Goal: Information Seeking & Learning: Find specific fact

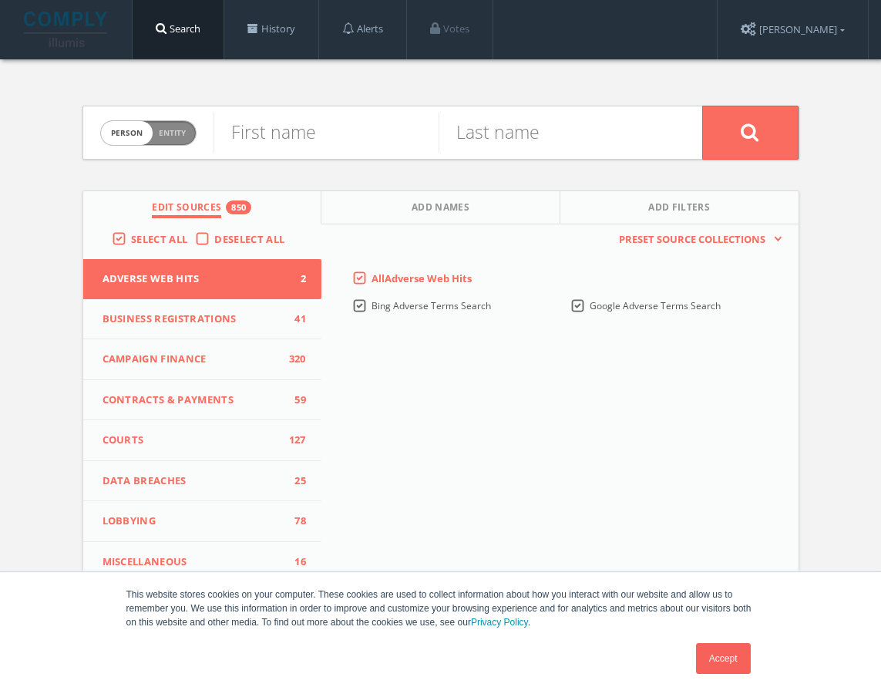
click at [735, 666] on link "Accept" at bounding box center [723, 658] width 55 height 31
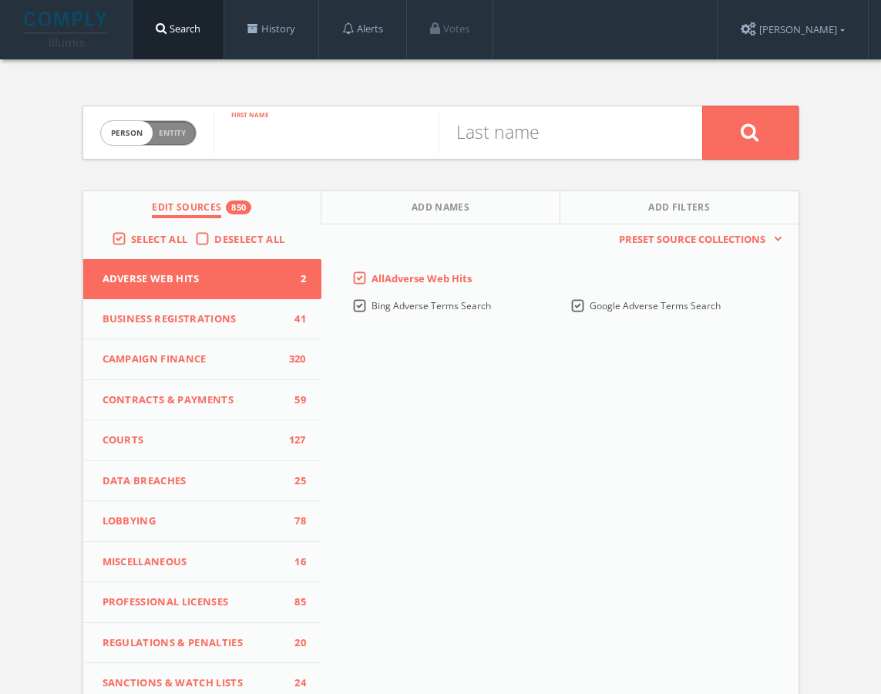
click at [316, 144] on input "text" at bounding box center [326, 133] width 225 height 40
click at [314, 133] on input "text" at bounding box center [326, 133] width 225 height 40
type input "[PERSON_NAME]"
type input "Streck"
click at [352, 218] on button "Add Names" at bounding box center [440, 207] width 239 height 33
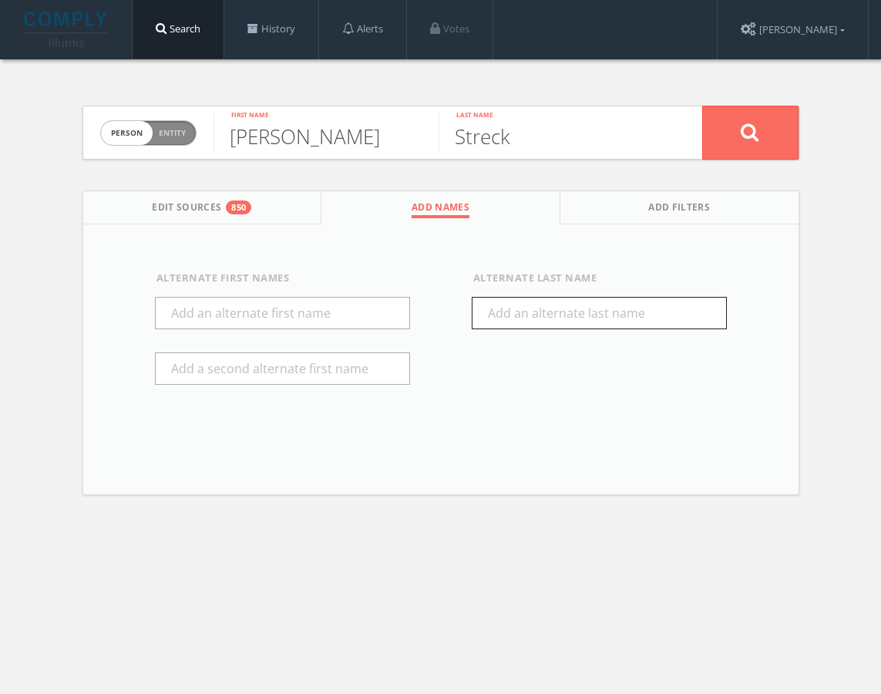
click at [509, 311] on input "text" at bounding box center [599, 313] width 255 height 32
type input "[PERSON_NAME]"
click at [776, 276] on div "Alternate First Names Alternate Last[PERSON_NAME]" at bounding box center [440, 343] width 715 height 238
click at [725, 136] on button at bounding box center [750, 133] width 96 height 54
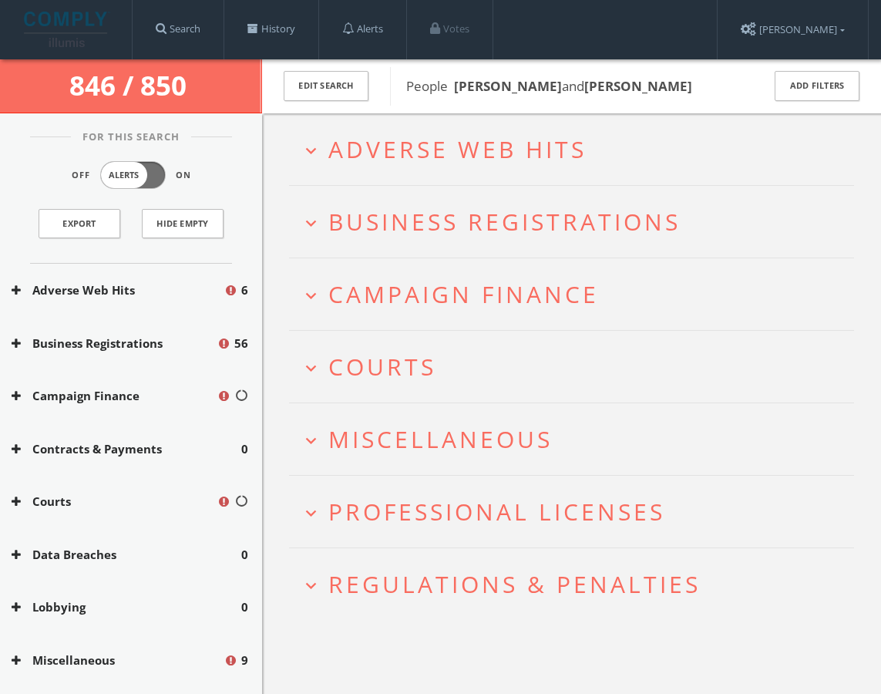
click at [401, 210] on span "Business Registrations" at bounding box center [504, 222] width 352 height 32
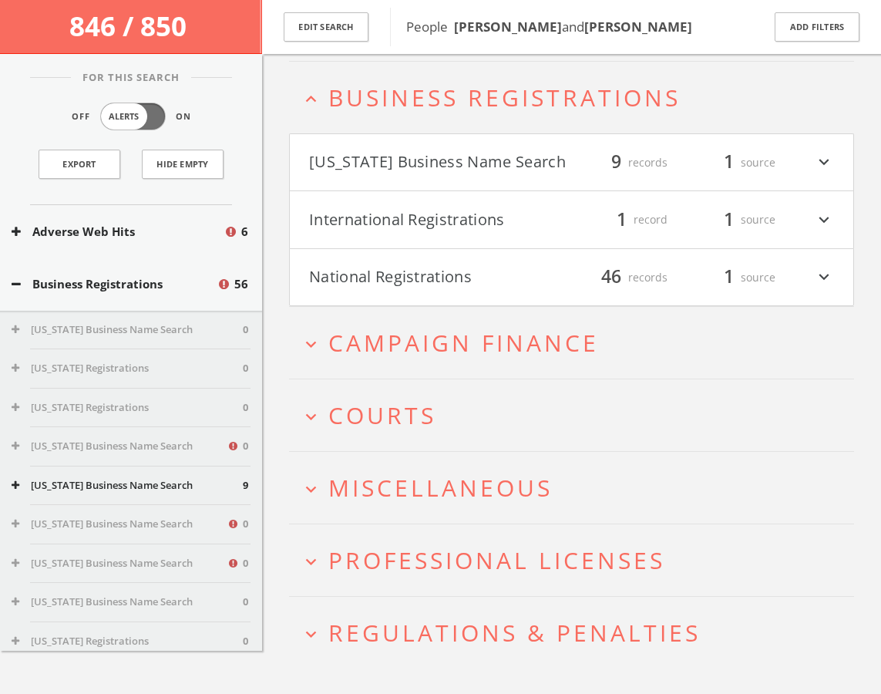
click at [387, 227] on button "International Registrations" at bounding box center [438, 220] width 258 height 26
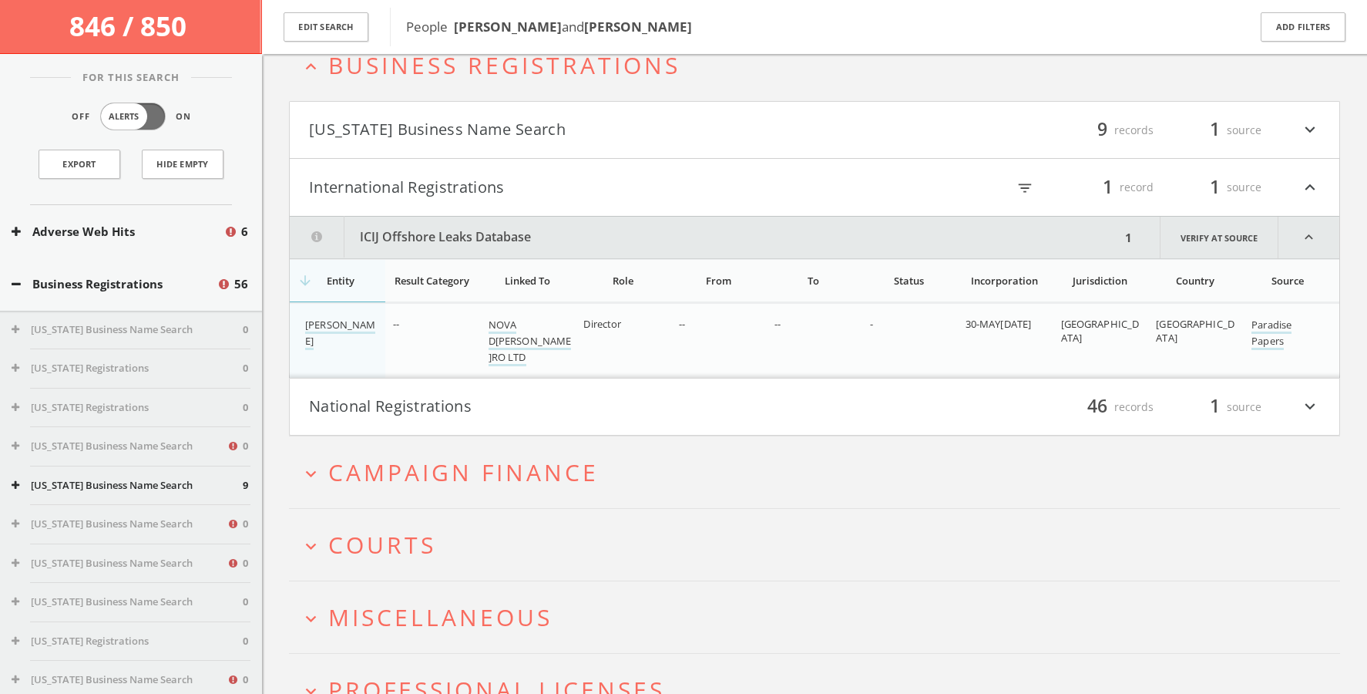
scroll to position [159, 0]
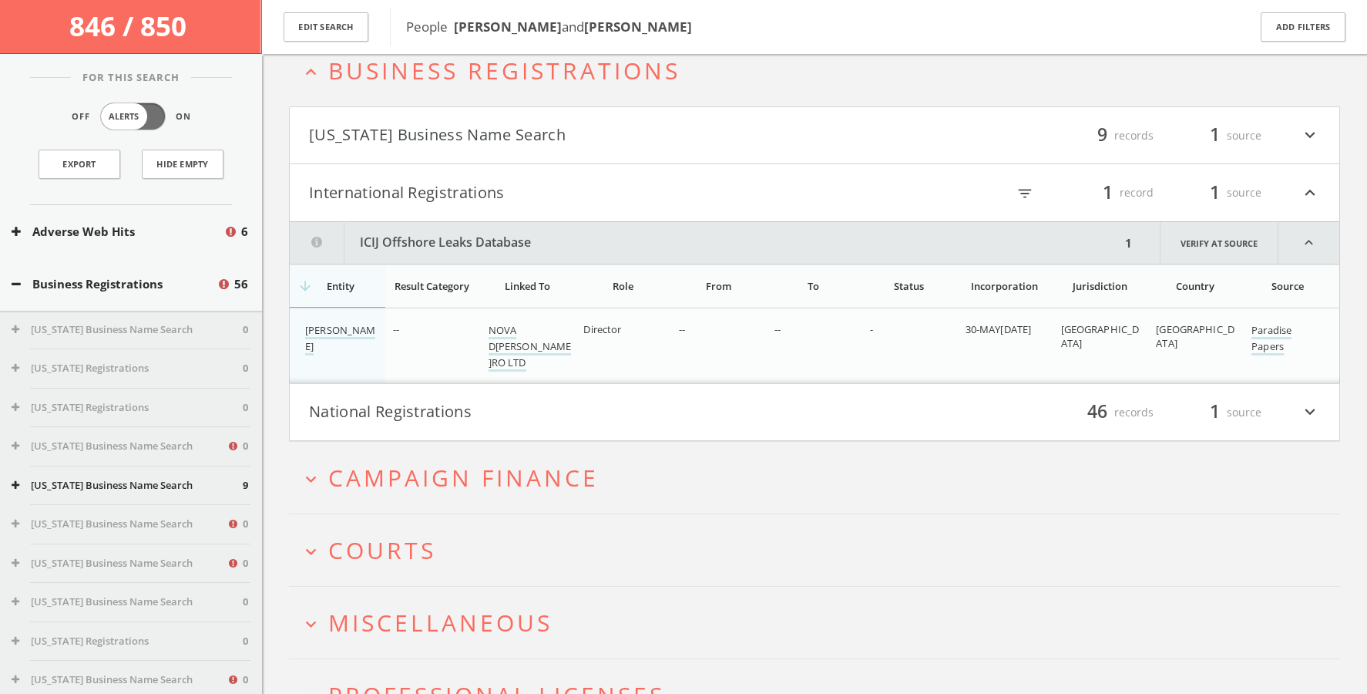
click at [496, 201] on button "International Registrations" at bounding box center [562, 193] width 506 height 26
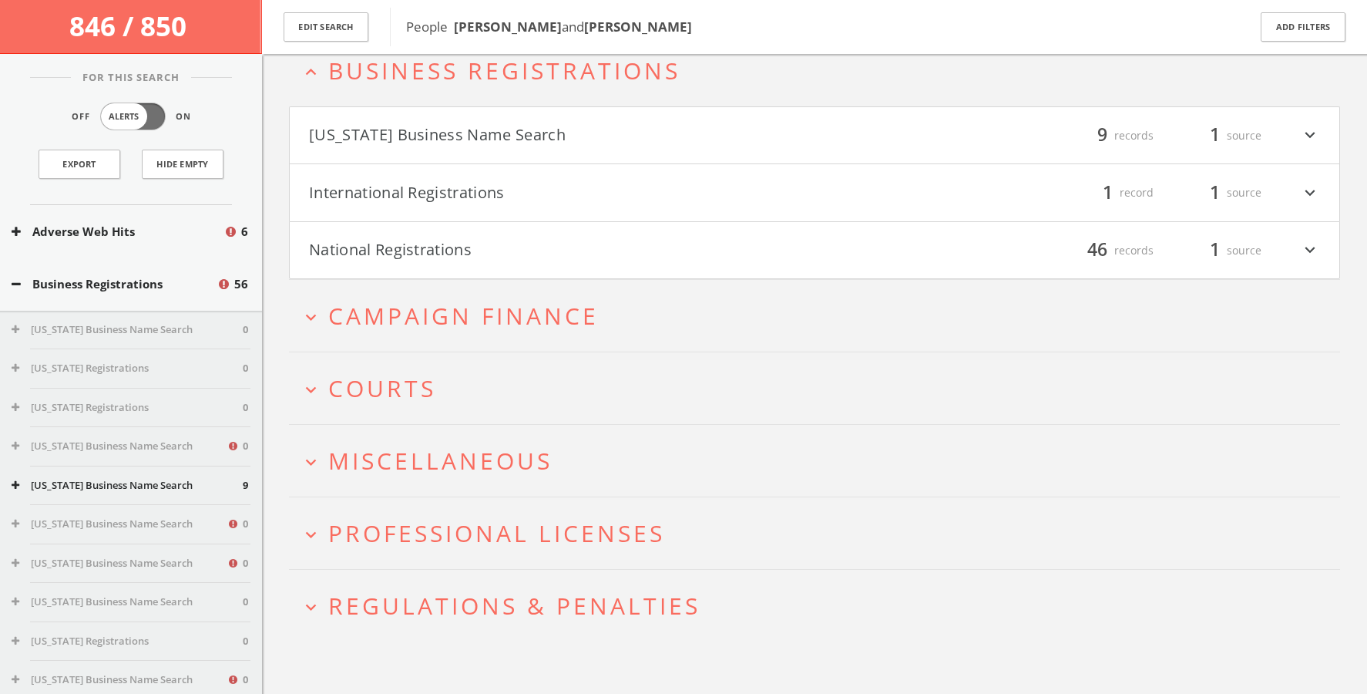
click at [493, 150] on h4 "[US_STATE] Business Name Search filter_list 9 records 1 source expand_more" at bounding box center [815, 135] width 1050 height 57
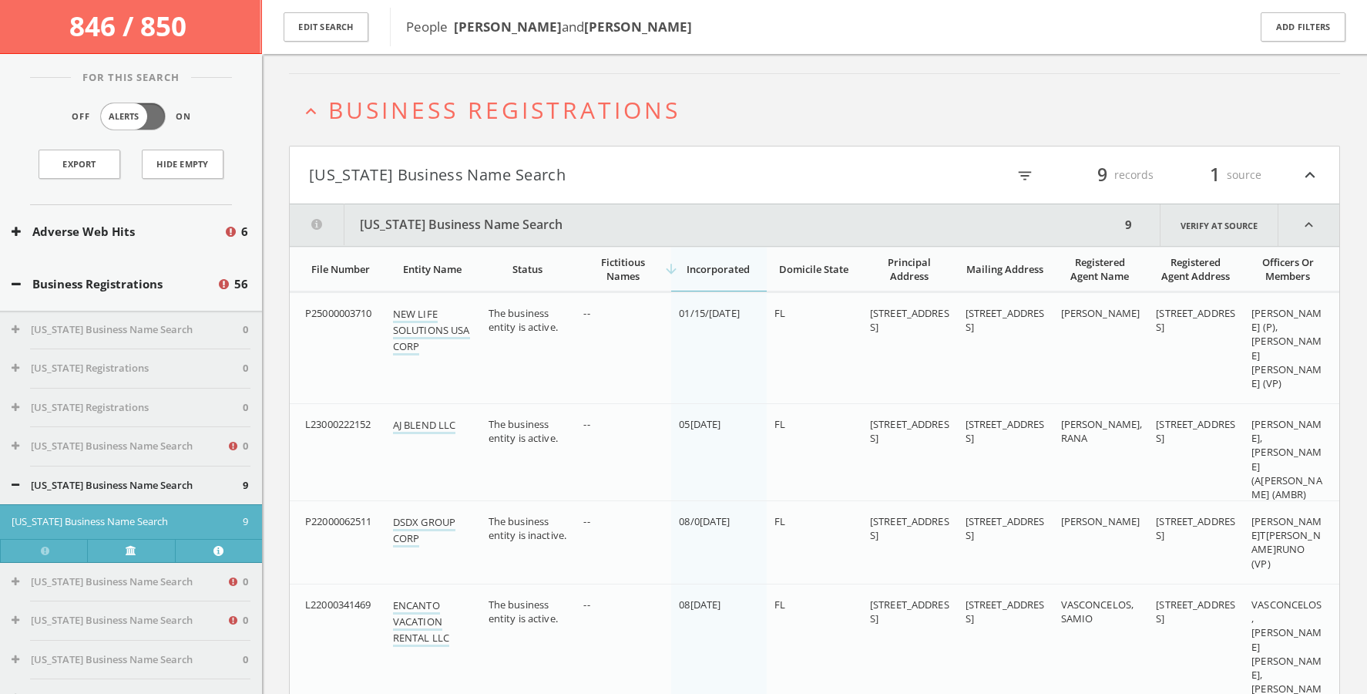
scroll to position [79, 0]
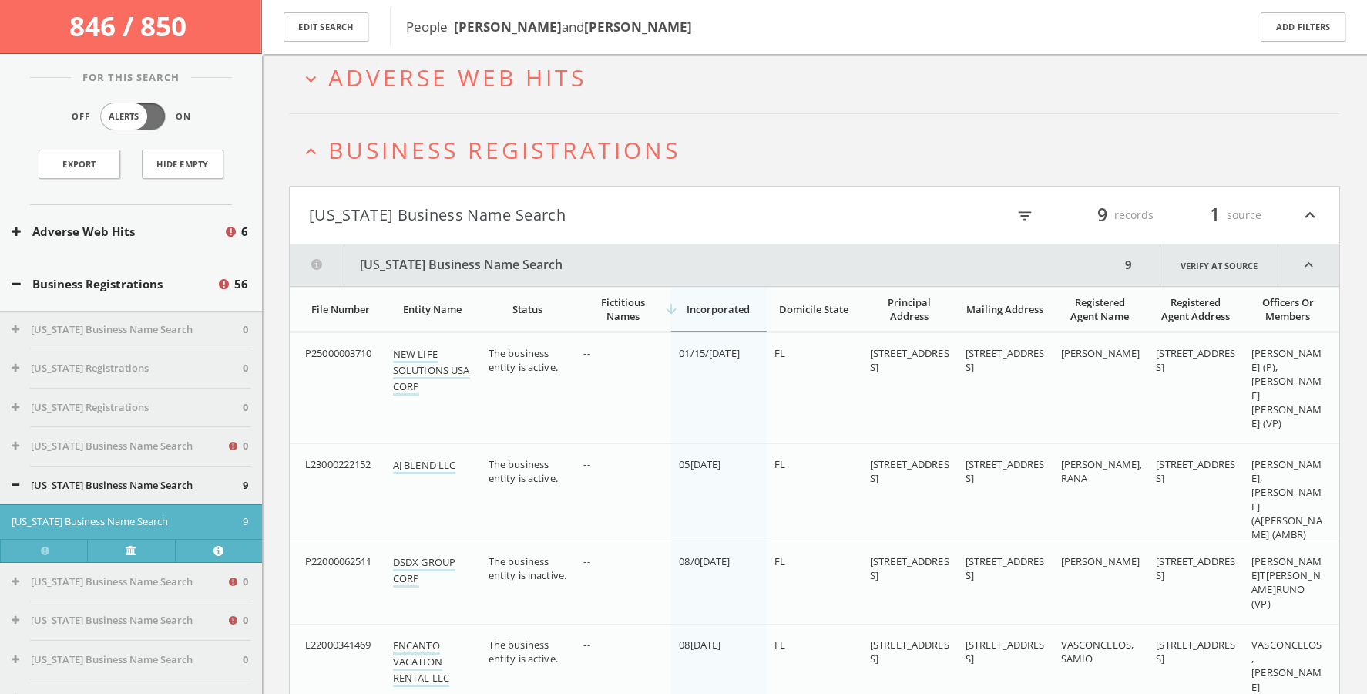
click at [489, 212] on button "[US_STATE] Business Name Search" at bounding box center [562, 215] width 506 height 26
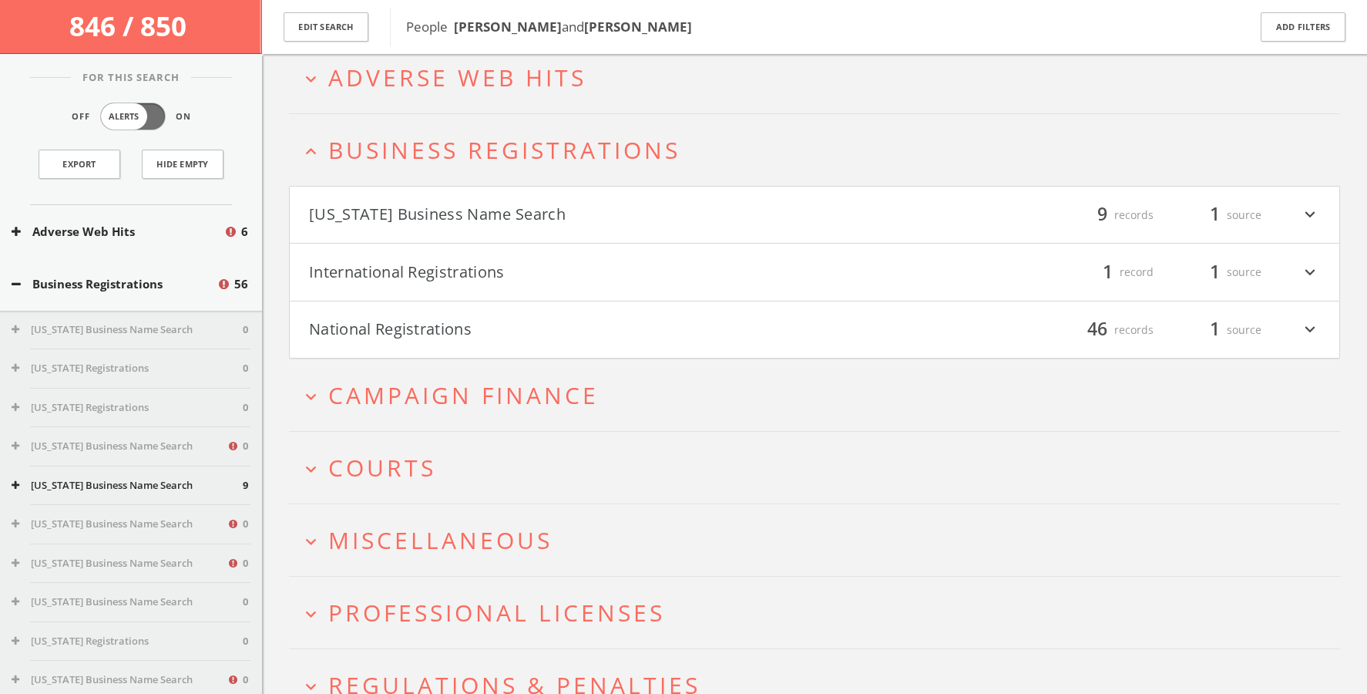
click at [472, 328] on button "National Registrations" at bounding box center [562, 330] width 506 height 26
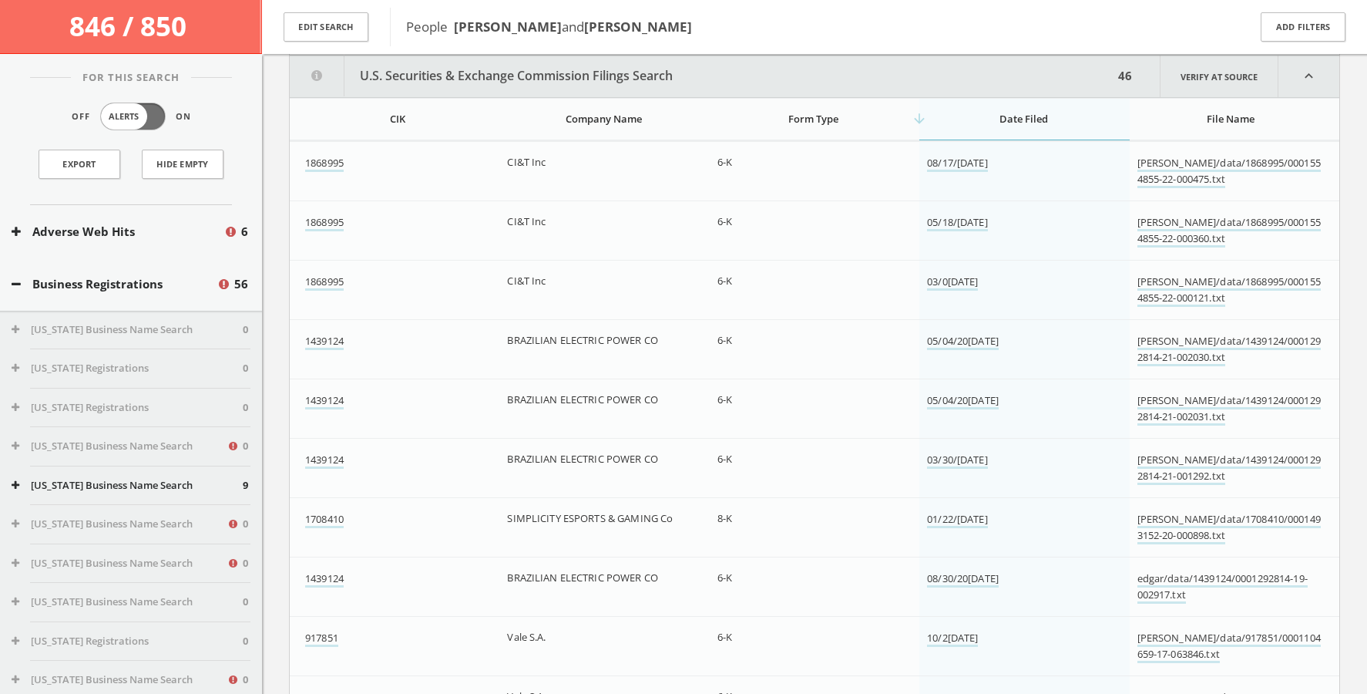
scroll to position [384, 0]
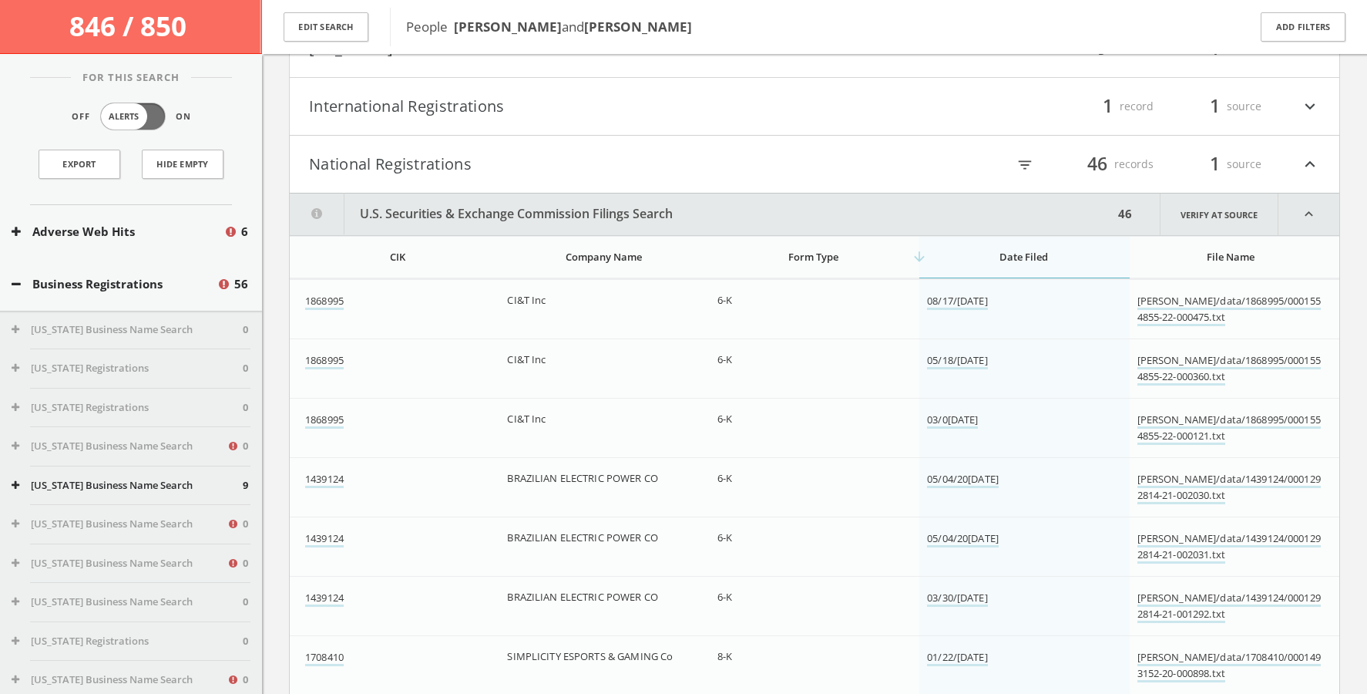
click at [481, 212] on button "U.S. Securities & Exchange Commission Filings Search" at bounding box center [702, 214] width 824 height 42
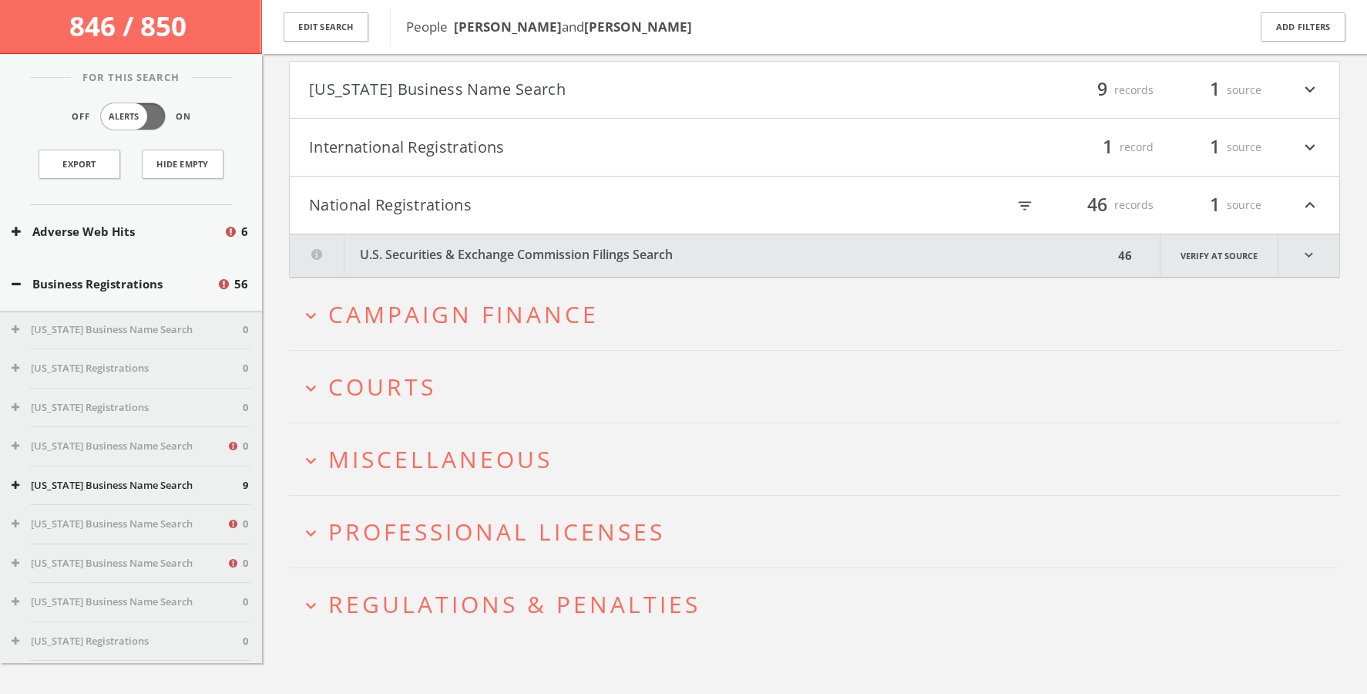
click at [471, 195] on button "National Registrations" at bounding box center [562, 205] width 506 height 26
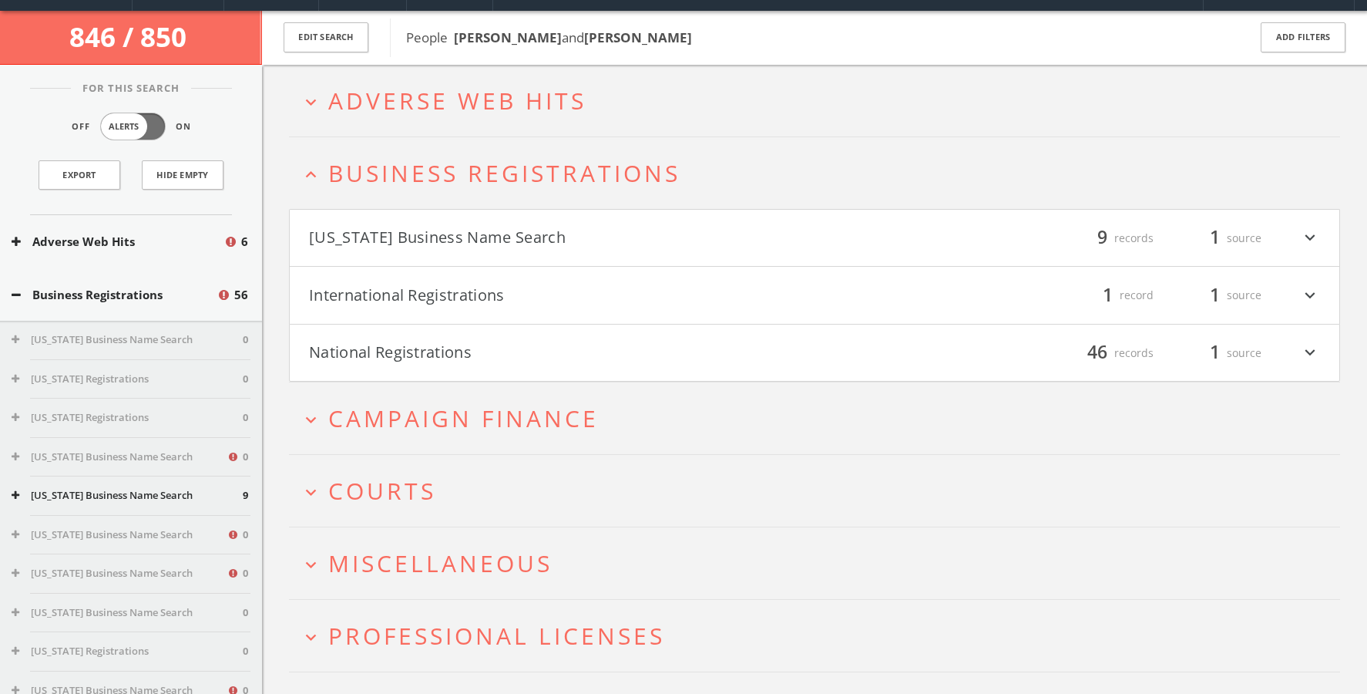
scroll to position [0, 0]
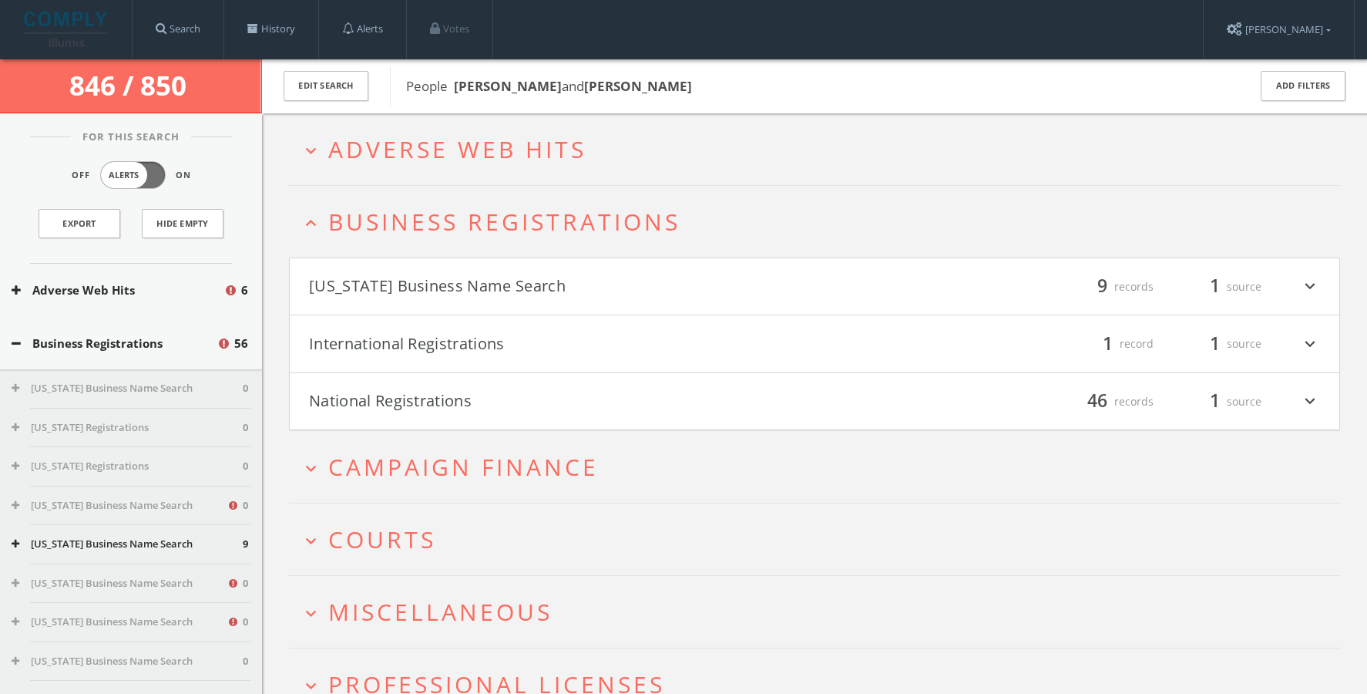
click at [437, 140] on span "Adverse Web Hits" at bounding box center [457, 149] width 258 height 32
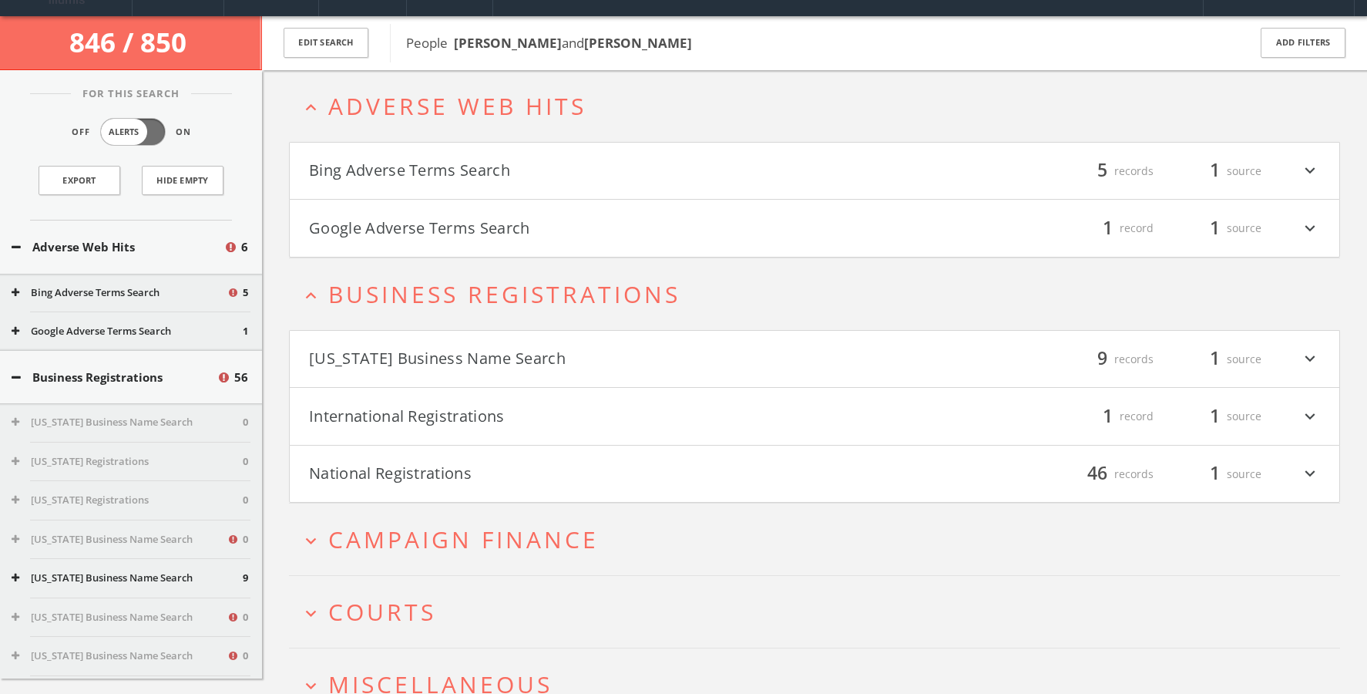
click at [438, 173] on button "Bing Adverse Terms Search" at bounding box center [562, 171] width 506 height 26
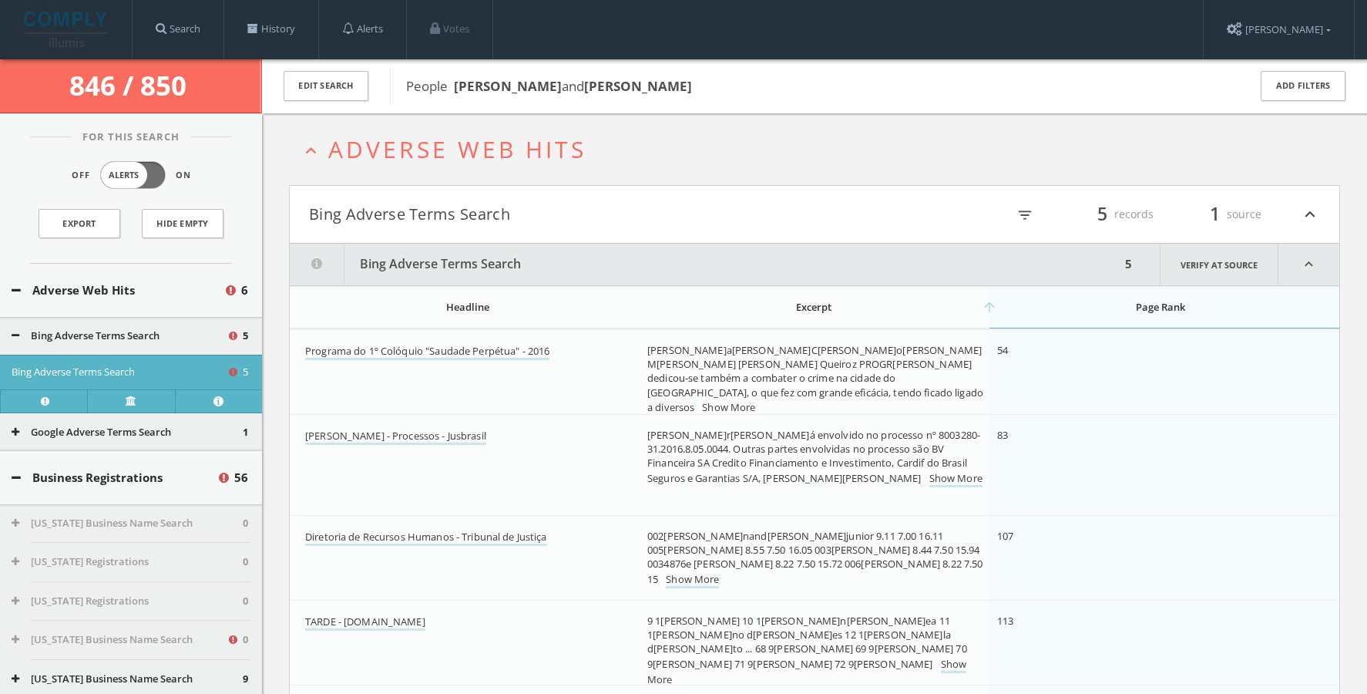
click at [449, 228] on h4 "Bing Adverse Terms Search filter_list 5 records 1 source expand_less" at bounding box center [815, 214] width 1050 height 57
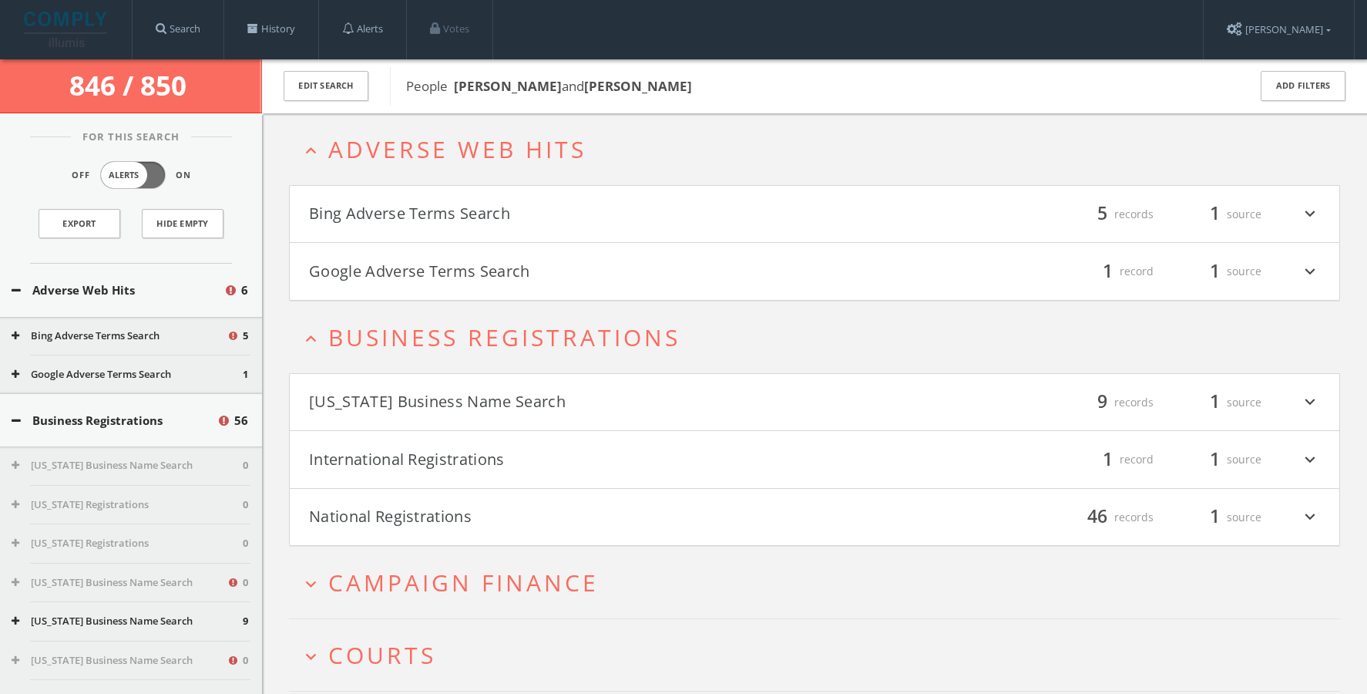
click at [442, 264] on button "Google Adverse Terms Search" at bounding box center [562, 271] width 506 height 26
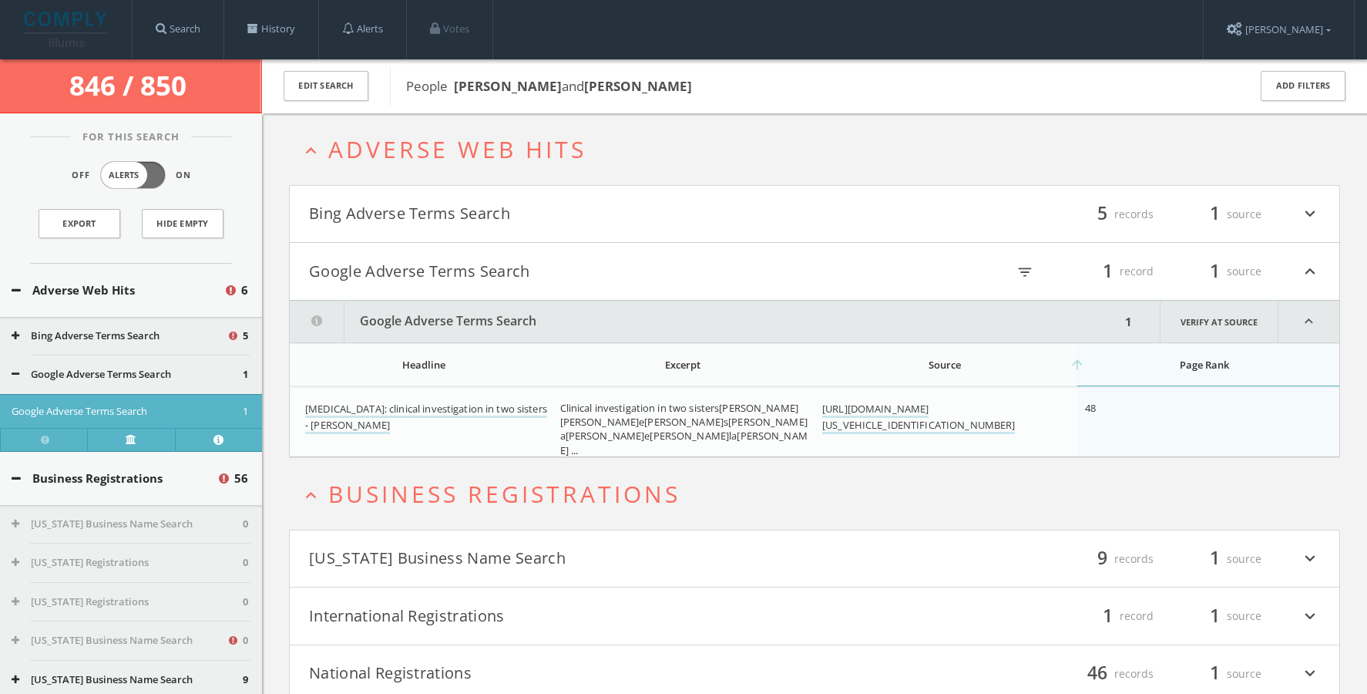
click at [425, 153] on span "Adverse Web Hits" at bounding box center [457, 149] width 258 height 32
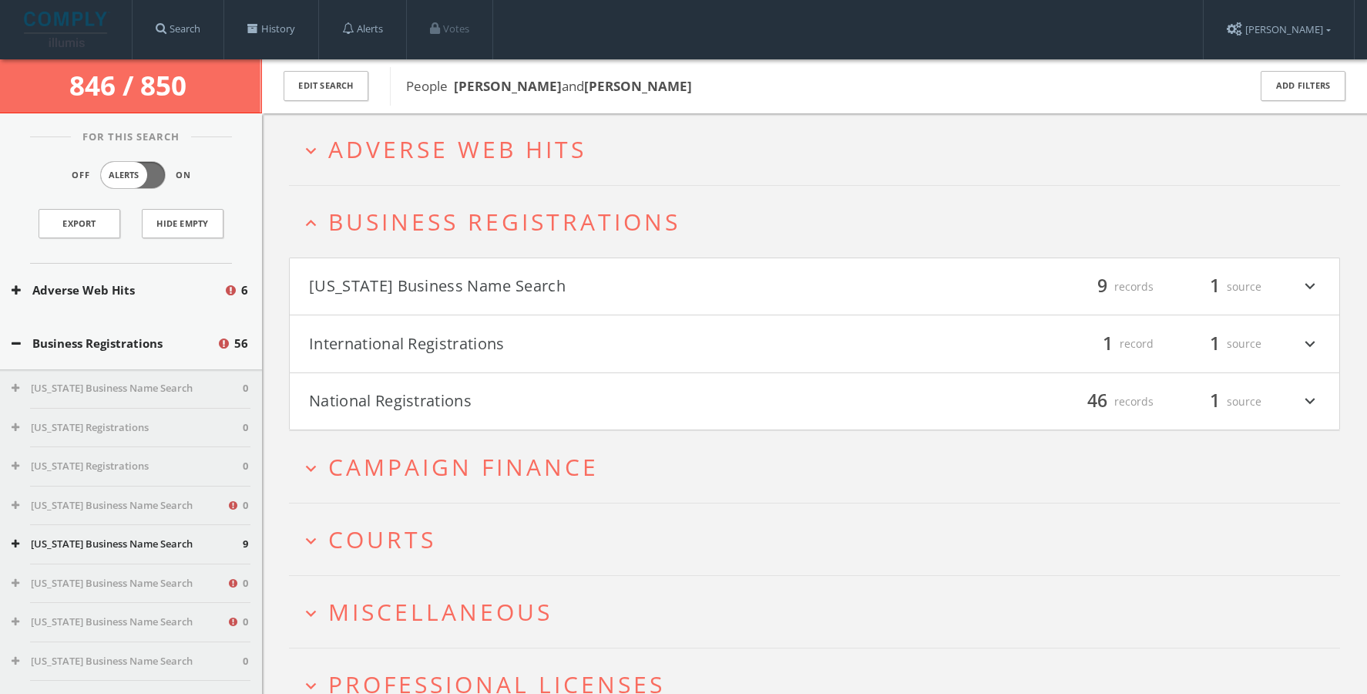
click at [428, 442] on h2 "expand_more Campaign Finance" at bounding box center [814, 467] width 1051 height 72
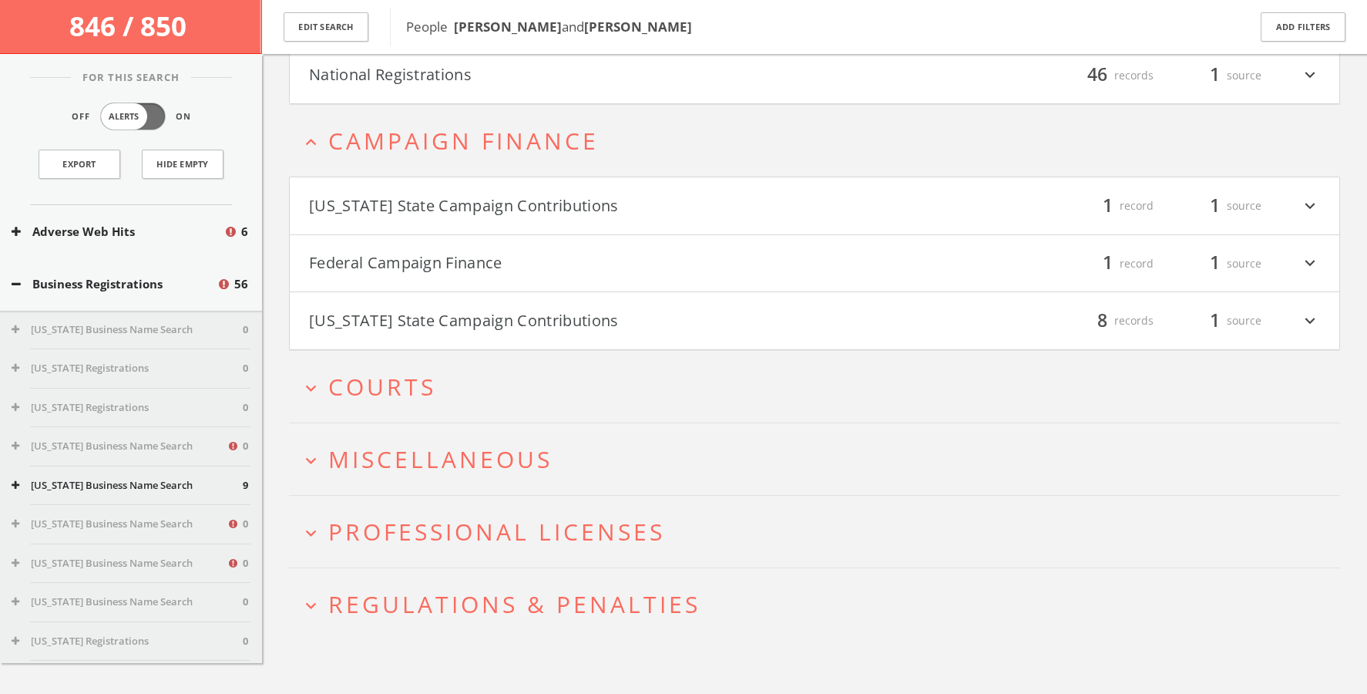
click at [419, 277] on h4 "Federal Campaign Finance filter_list 1 record 1 source expand_more" at bounding box center [815, 263] width 1050 height 57
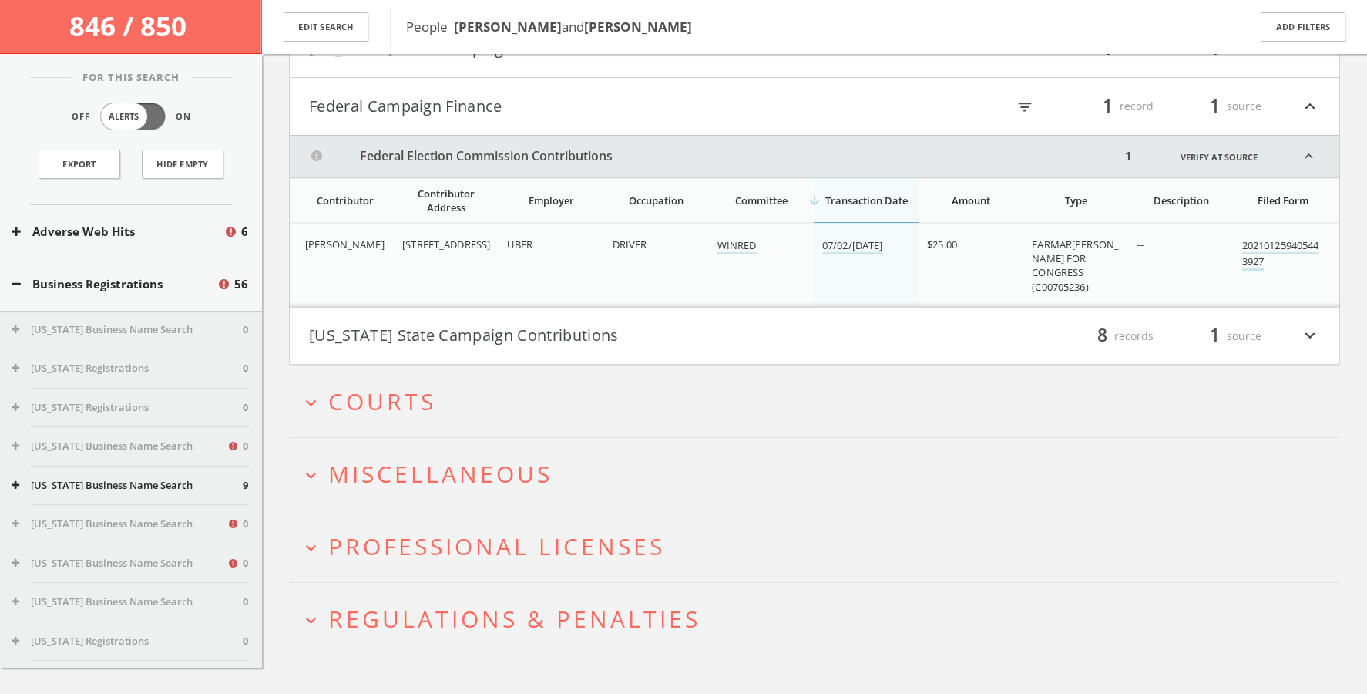
scroll to position [506, 0]
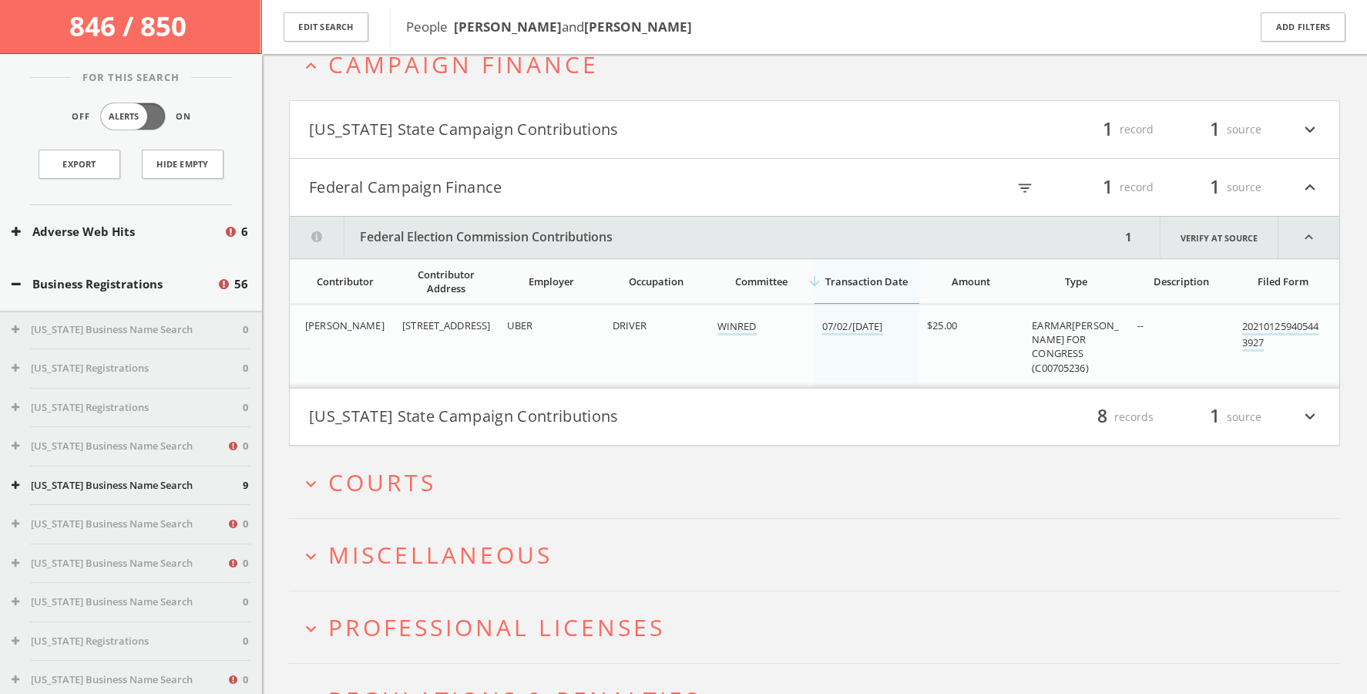
click at [398, 137] on button "[US_STATE] State Campaign Contributions" at bounding box center [562, 129] width 506 height 26
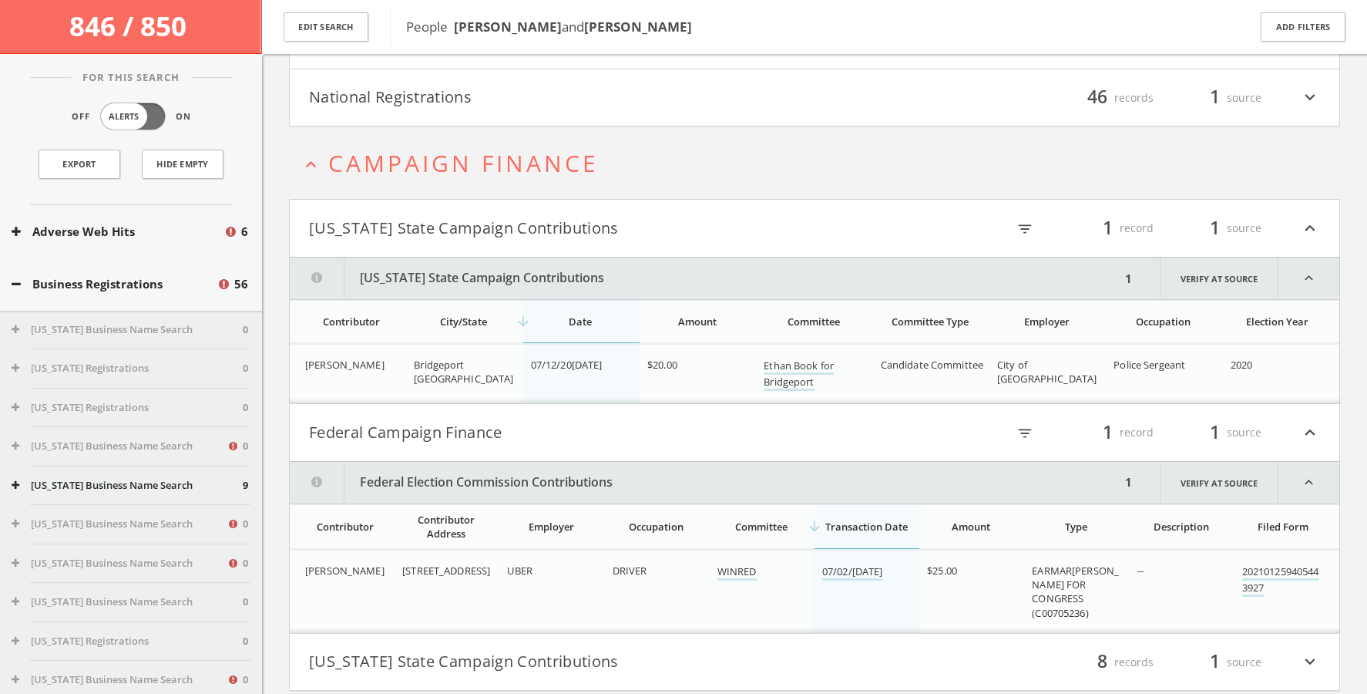
click at [408, 160] on span "Campaign Finance" at bounding box center [463, 163] width 271 height 32
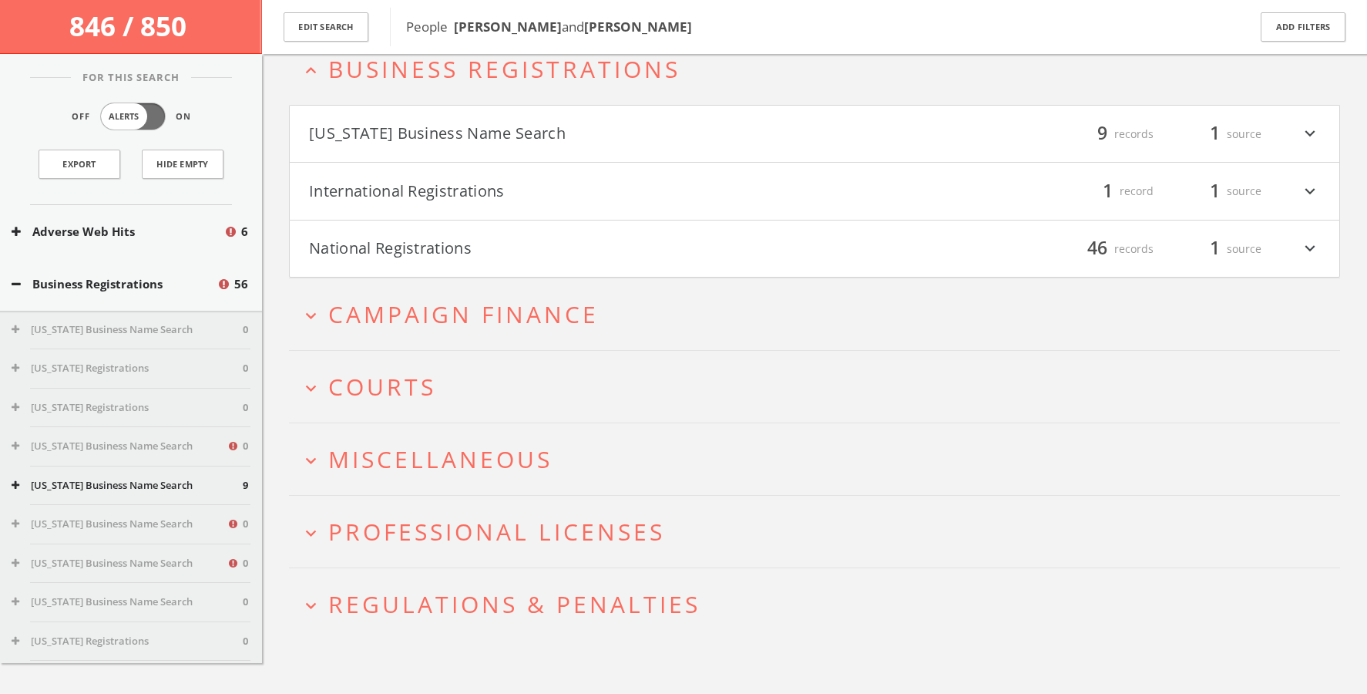
click at [404, 369] on h2 "expand_more Courts" at bounding box center [814, 387] width 1051 height 72
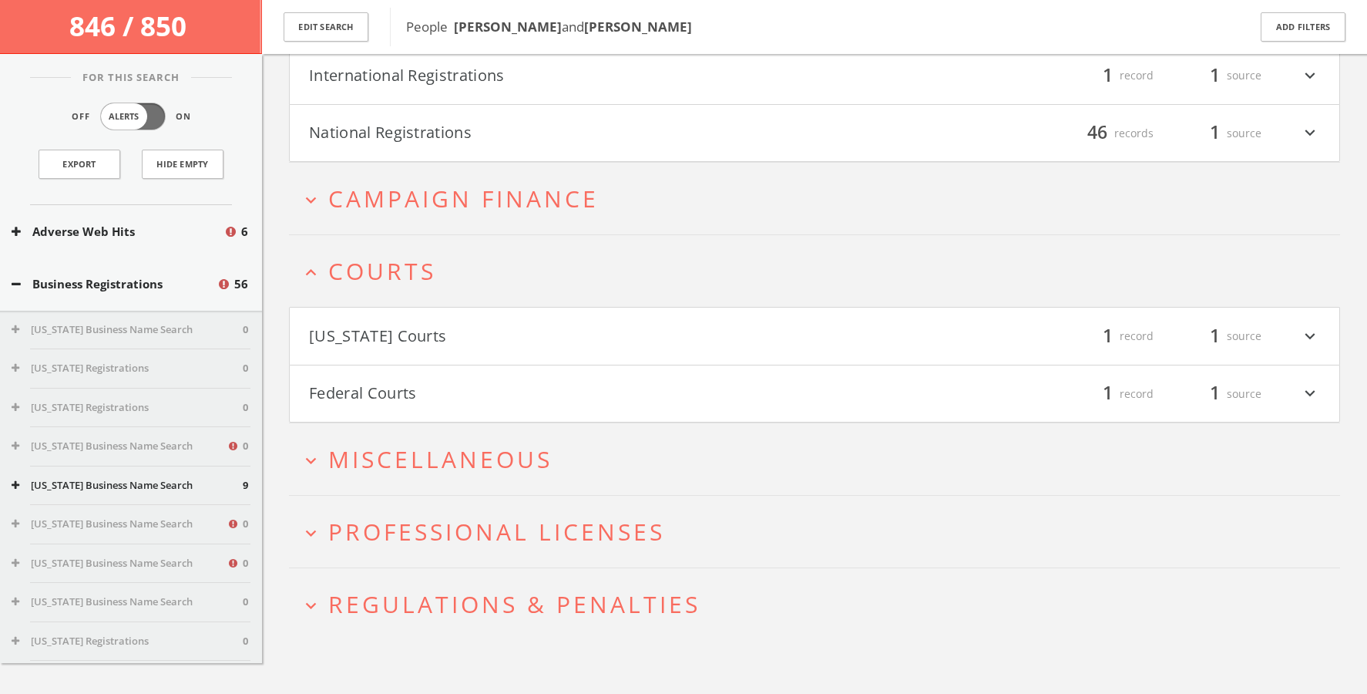
click at [403, 395] on button "Federal Courts" at bounding box center [562, 394] width 506 height 26
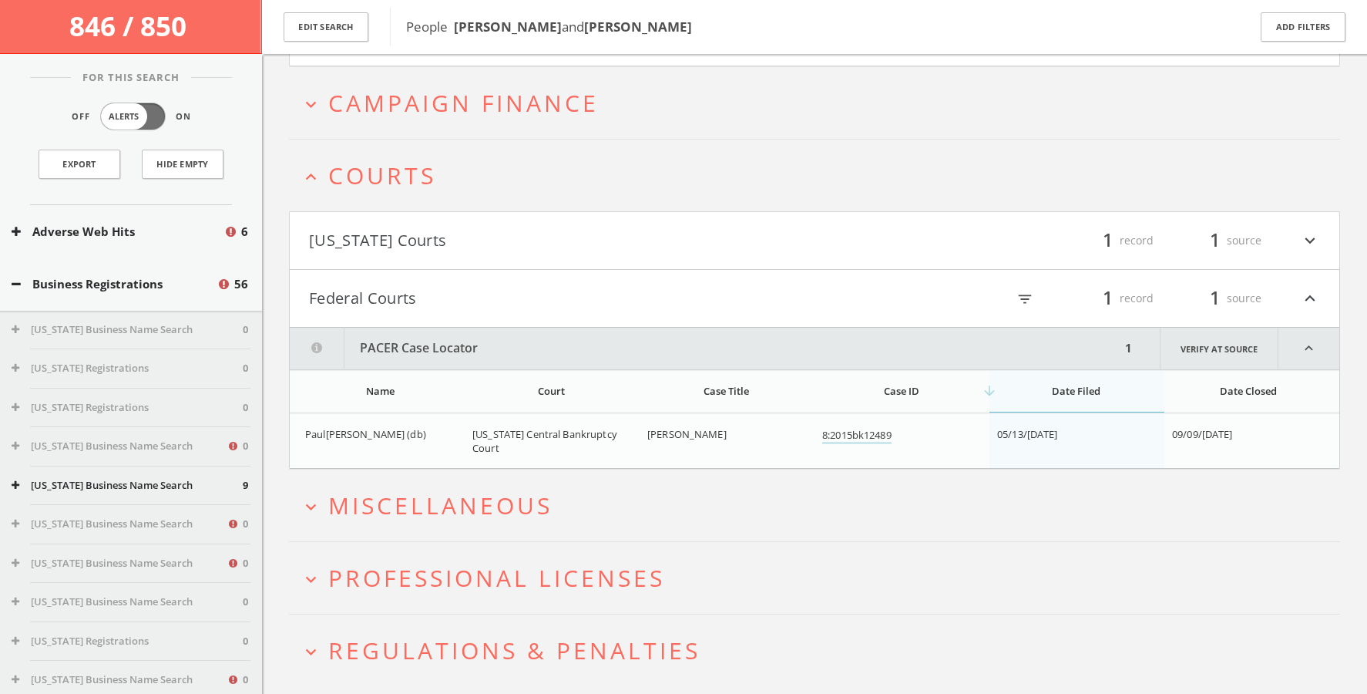
scroll to position [418, 0]
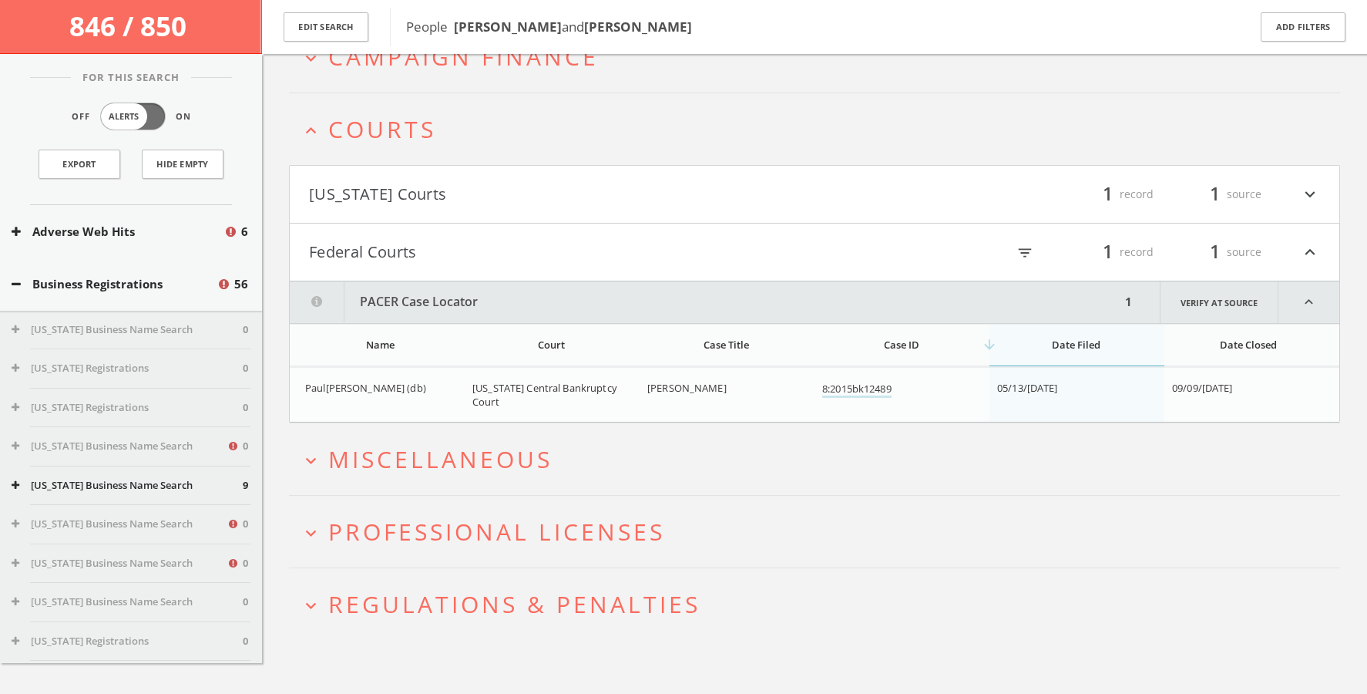
click at [410, 207] on button "[US_STATE] Courts" at bounding box center [562, 194] width 506 height 26
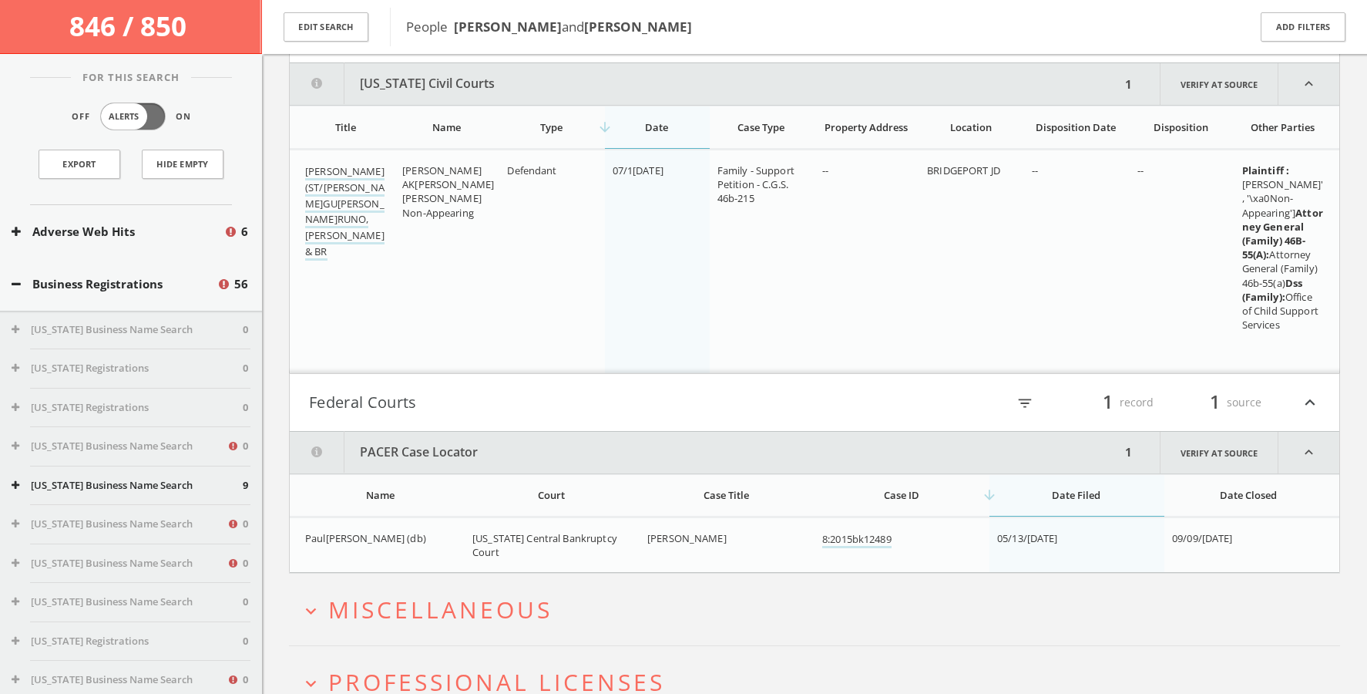
scroll to position [587, 0]
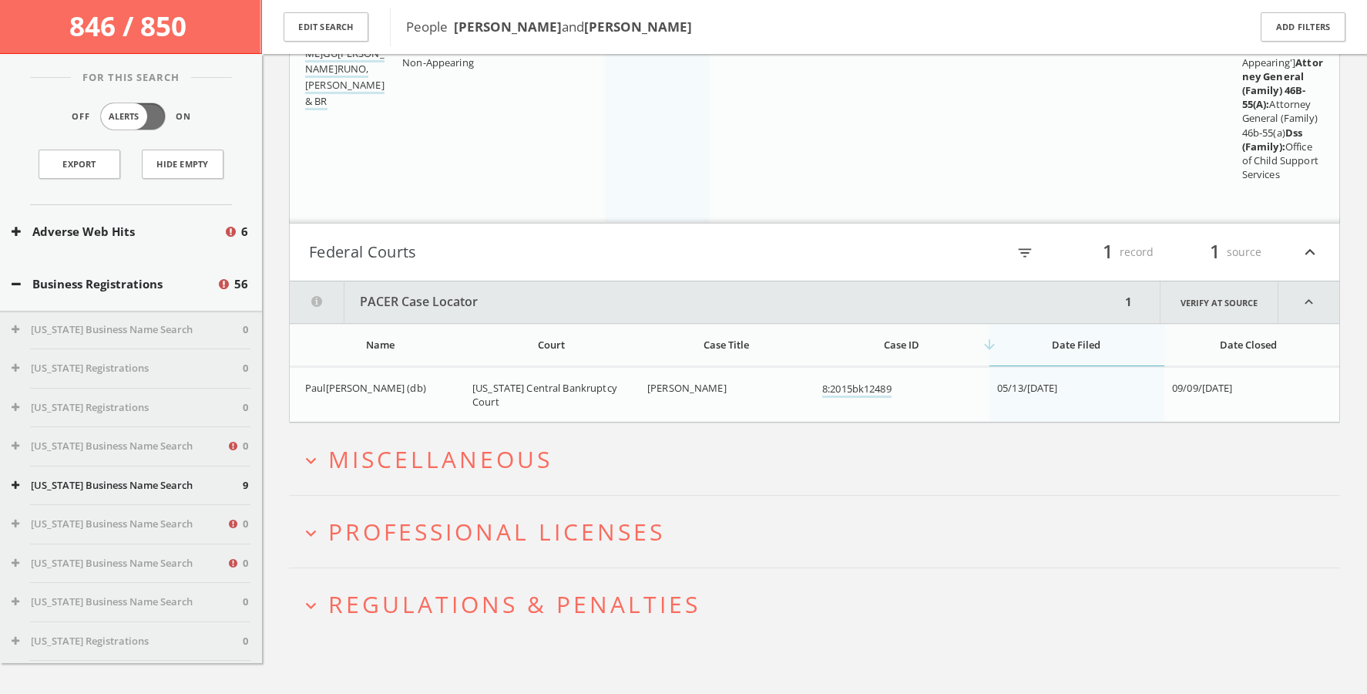
click at [432, 469] on span "Miscellaneous" at bounding box center [440, 459] width 224 height 32
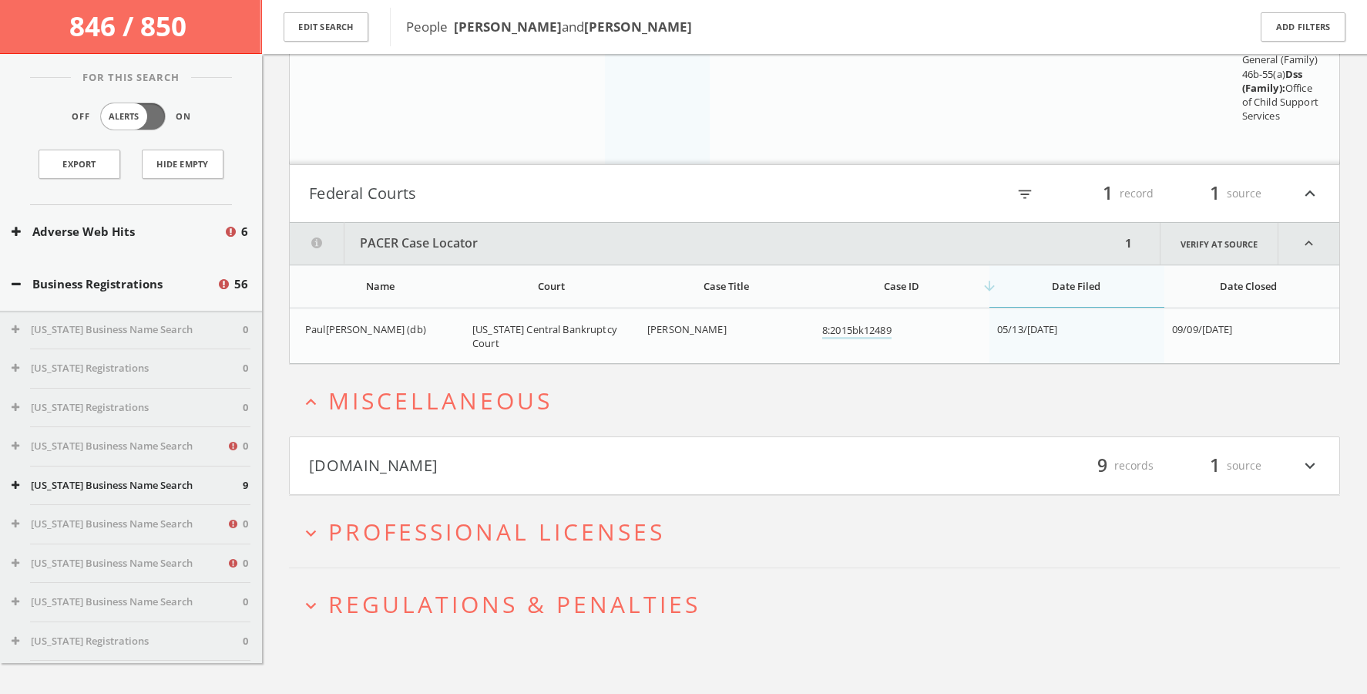
click at [433, 425] on h2 "expand_less Miscellaneous" at bounding box center [814, 401] width 1051 height 72
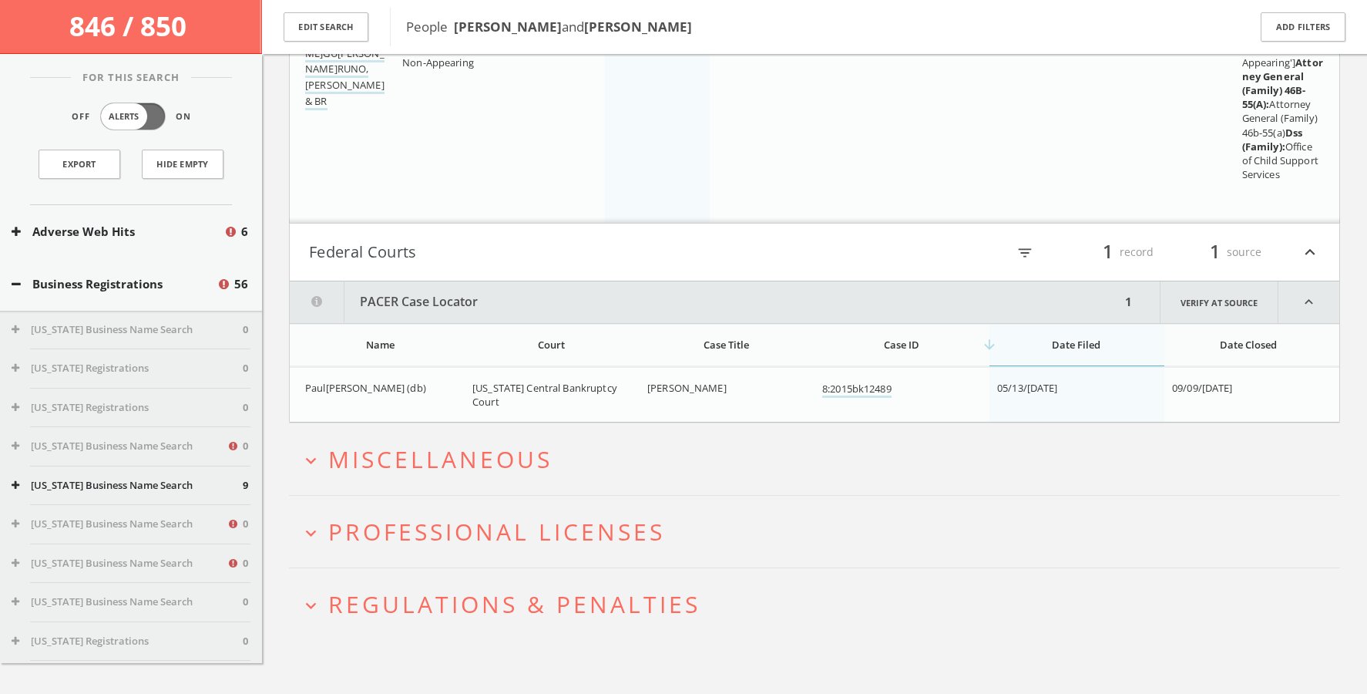
click at [425, 461] on span "Miscellaneous" at bounding box center [440, 459] width 224 height 32
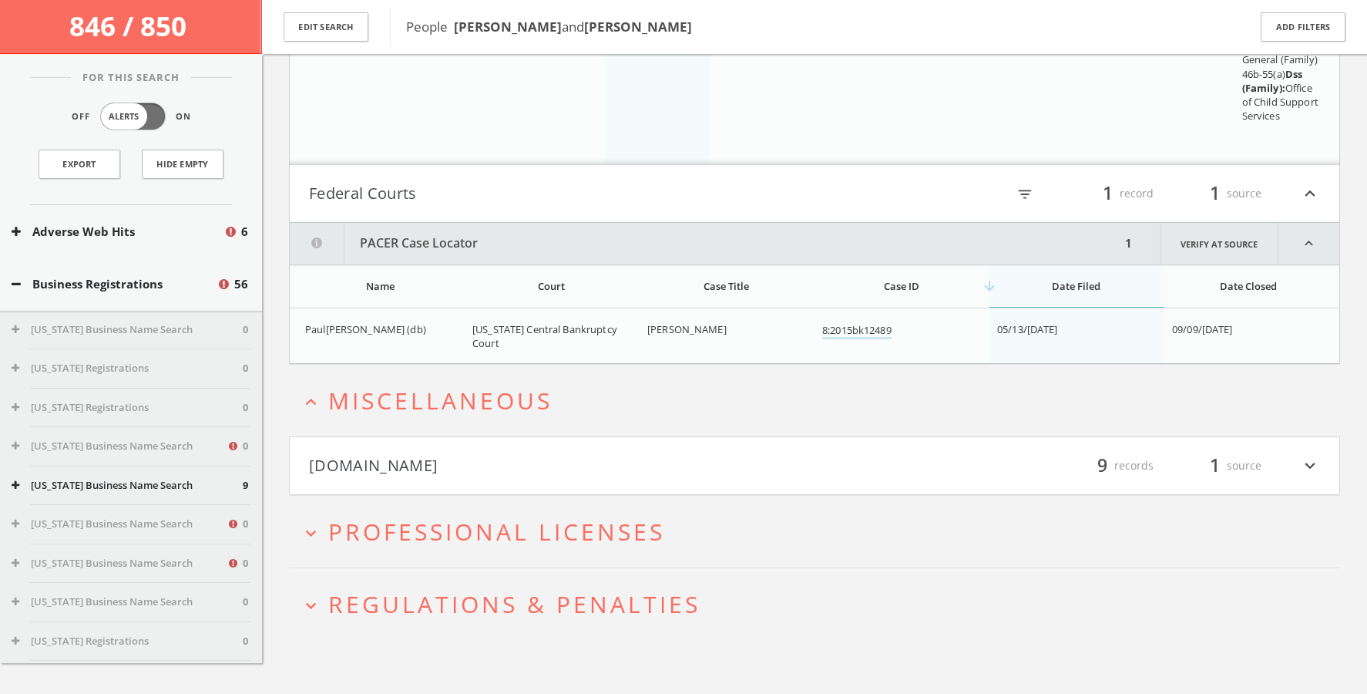
click at [421, 453] on button "[DOMAIN_NAME]" at bounding box center [562, 465] width 506 height 26
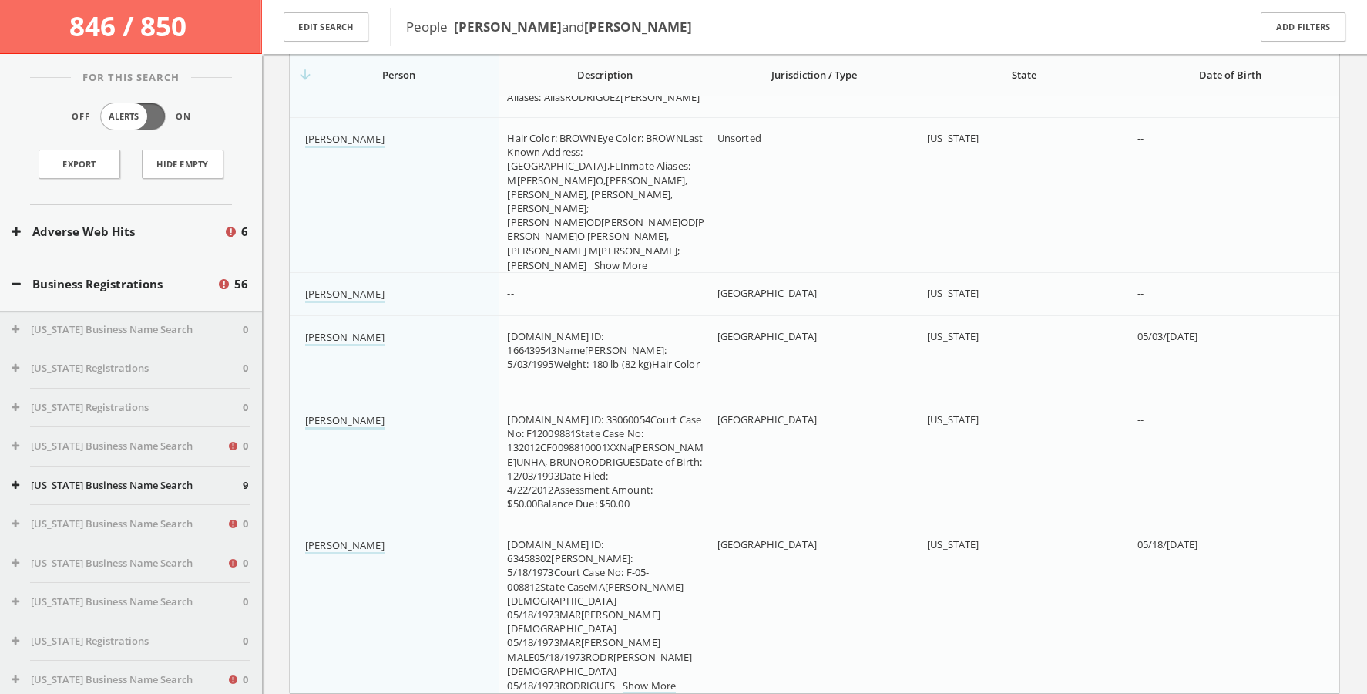
scroll to position [1894, 0]
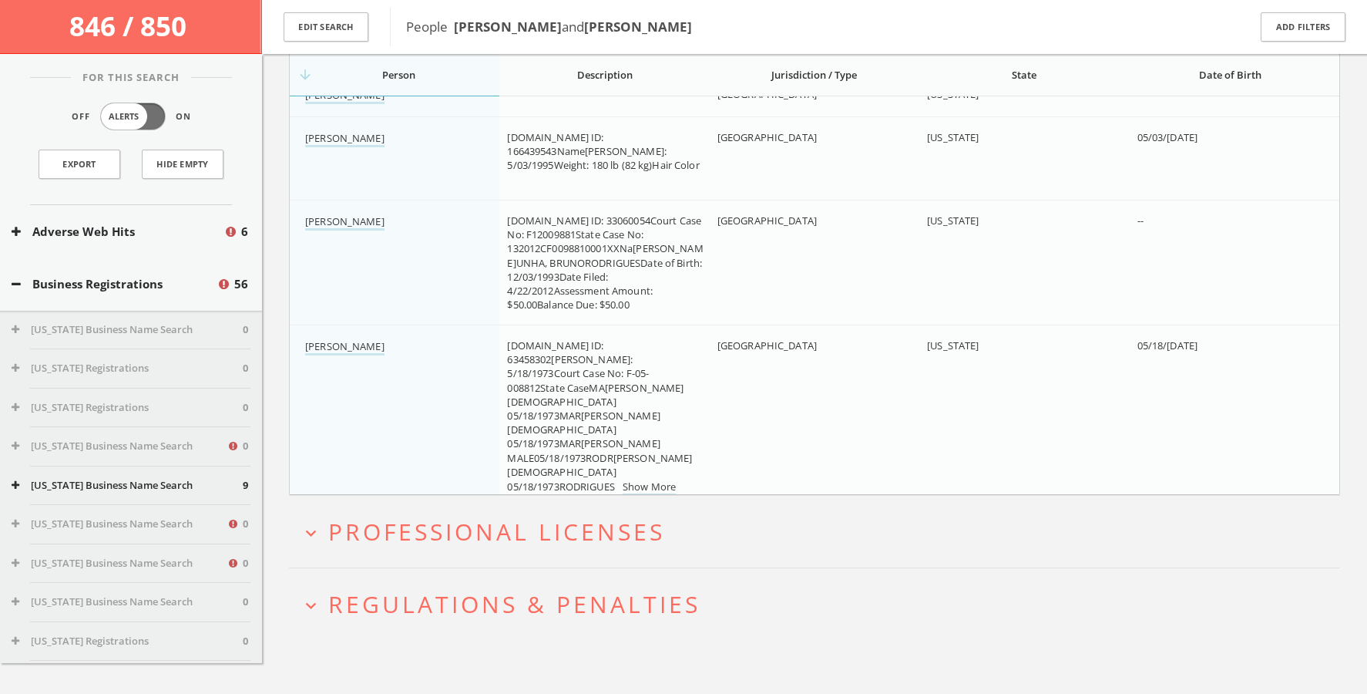
click at [429, 540] on span "Professional Licenses" at bounding box center [496, 532] width 337 height 32
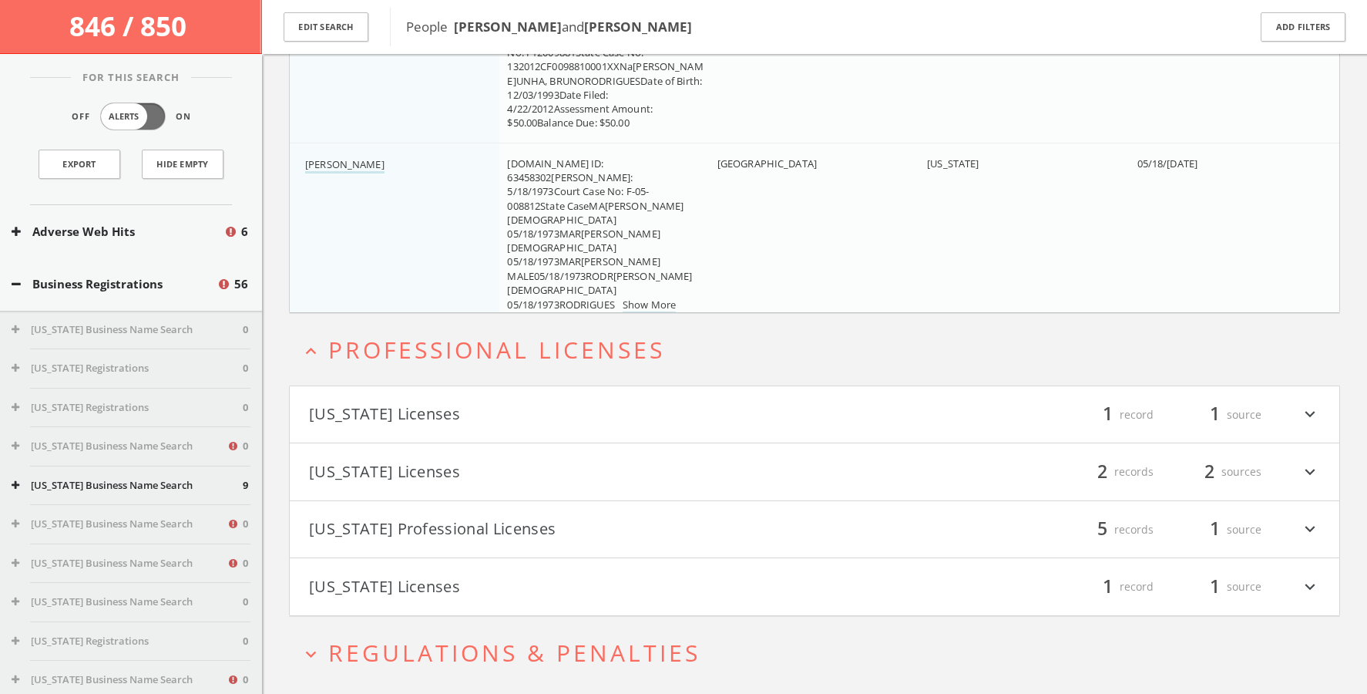
scroll to position [2124, 0]
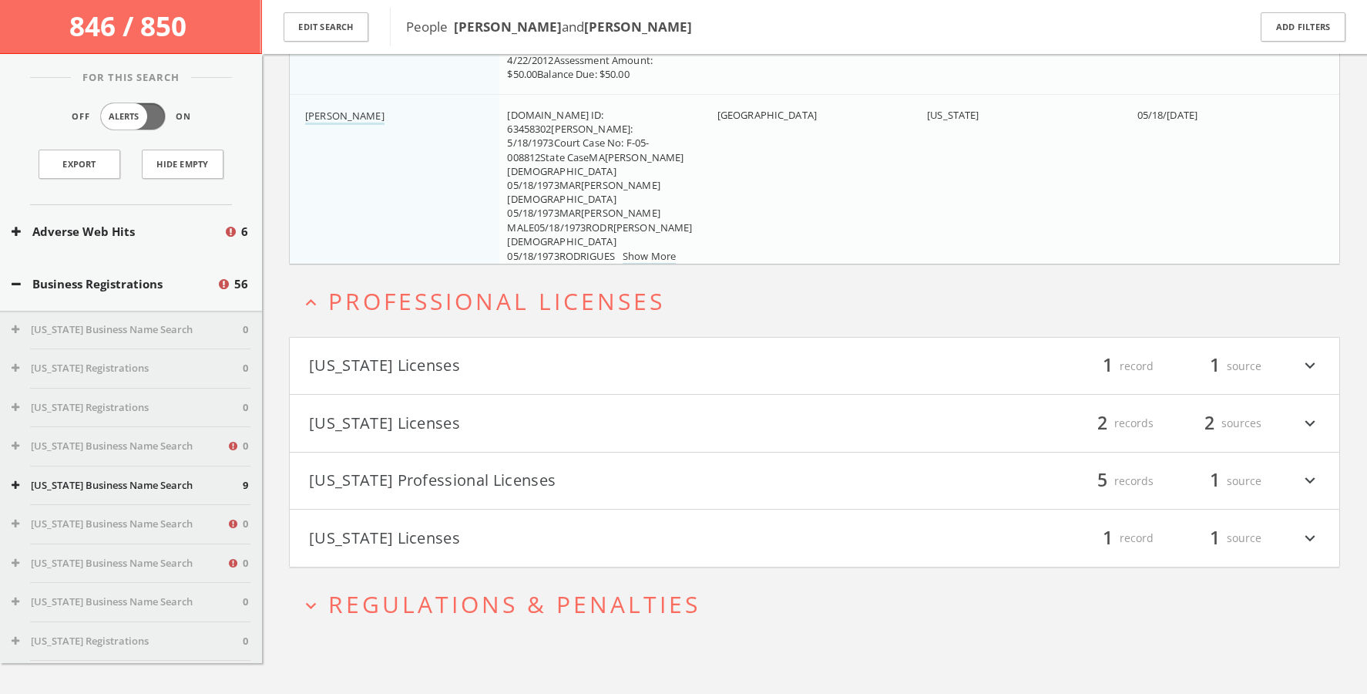
click at [425, 592] on span "Regulations & Penalties" at bounding box center [514, 604] width 372 height 32
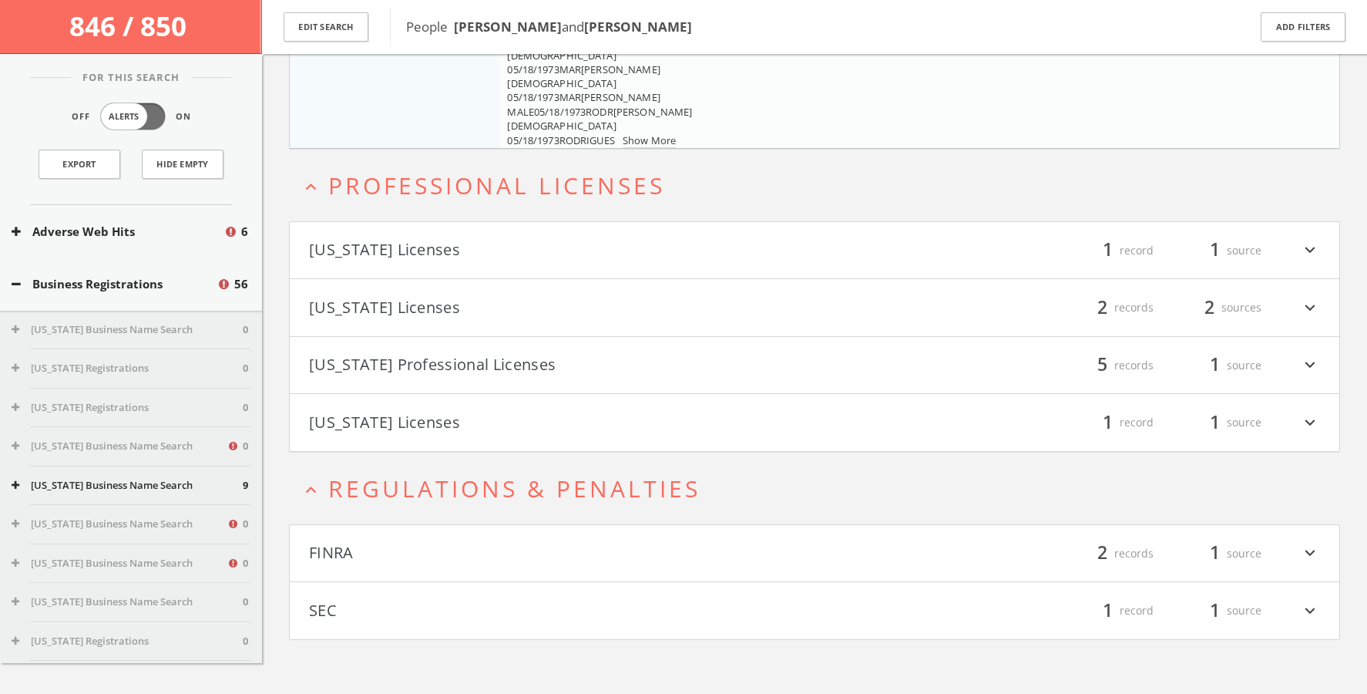
click at [425, 559] on button "FINRA" at bounding box center [562, 553] width 506 height 26
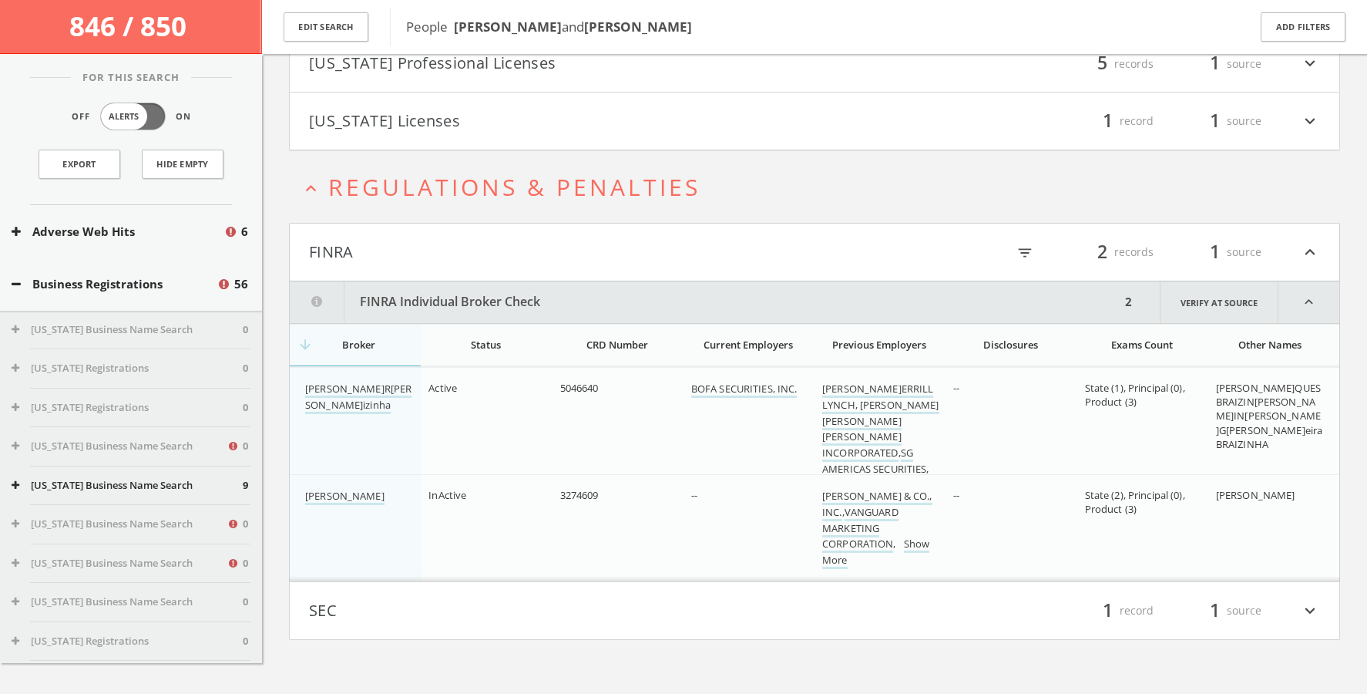
click at [429, 602] on button "SEC" at bounding box center [562, 610] width 506 height 26
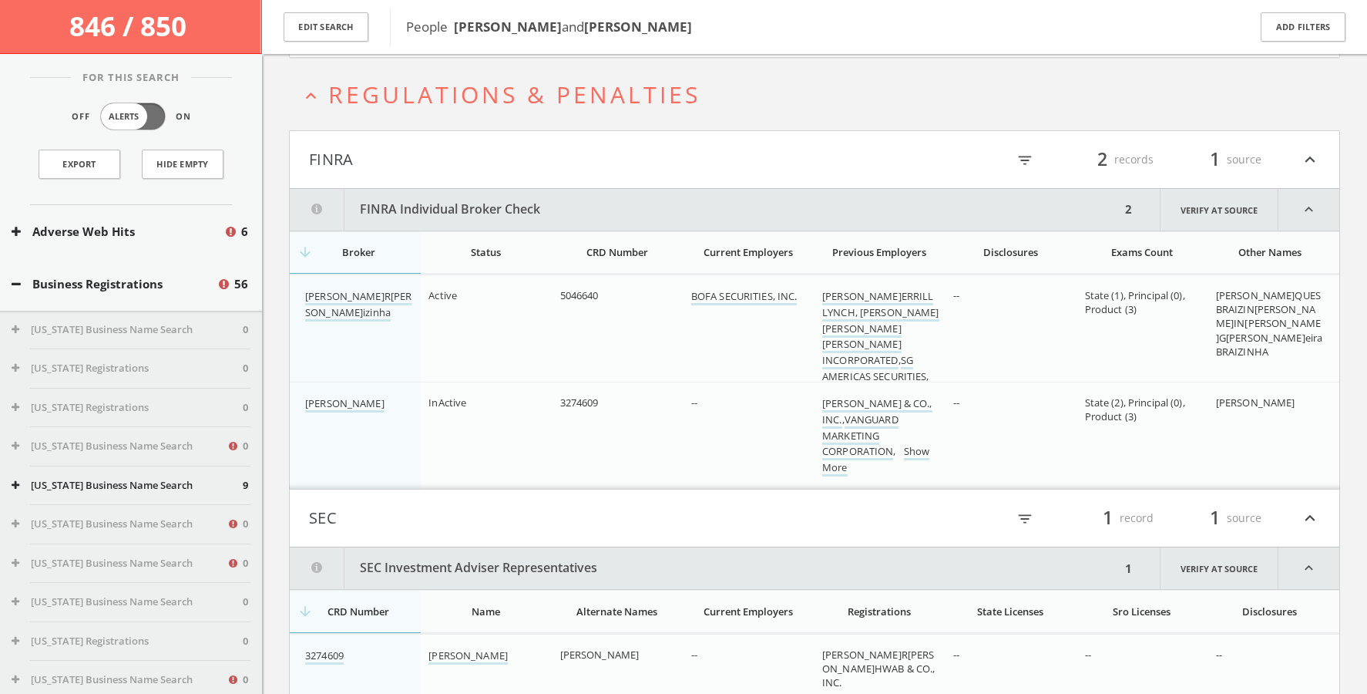
scroll to position [2726, 0]
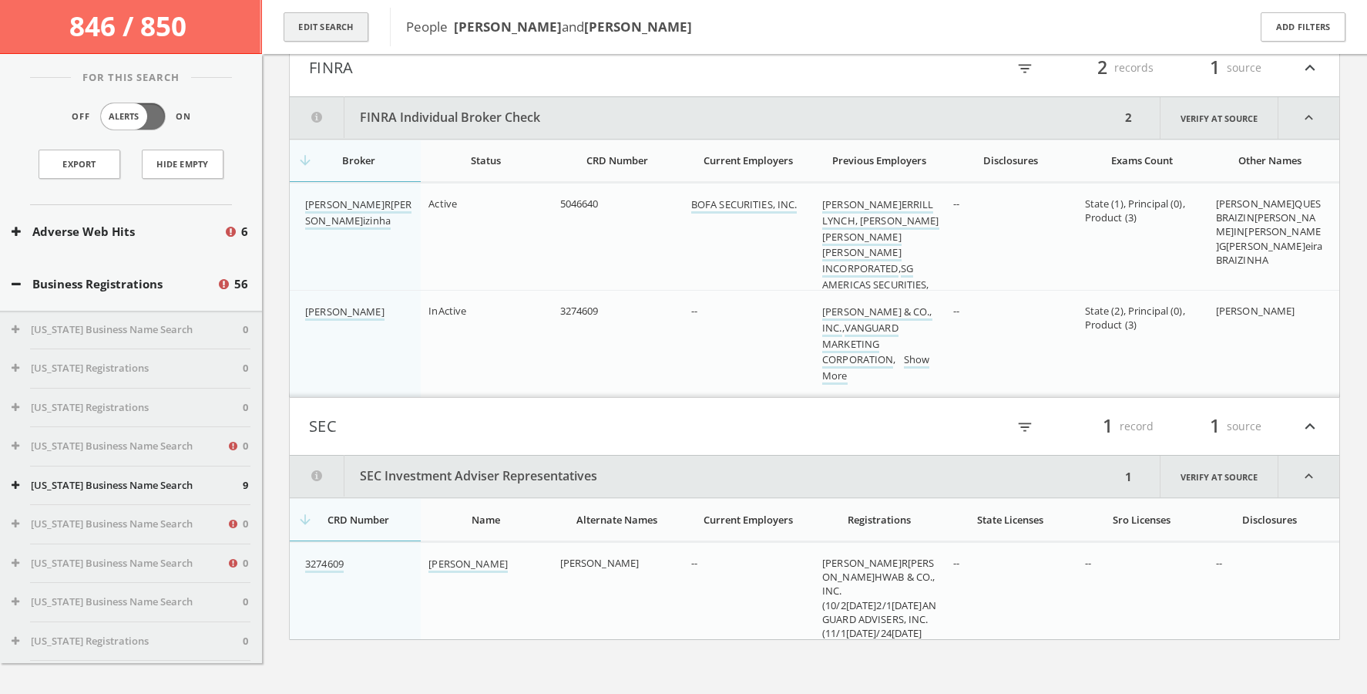
click at [328, 22] on button "Edit Search" at bounding box center [326, 27] width 85 height 30
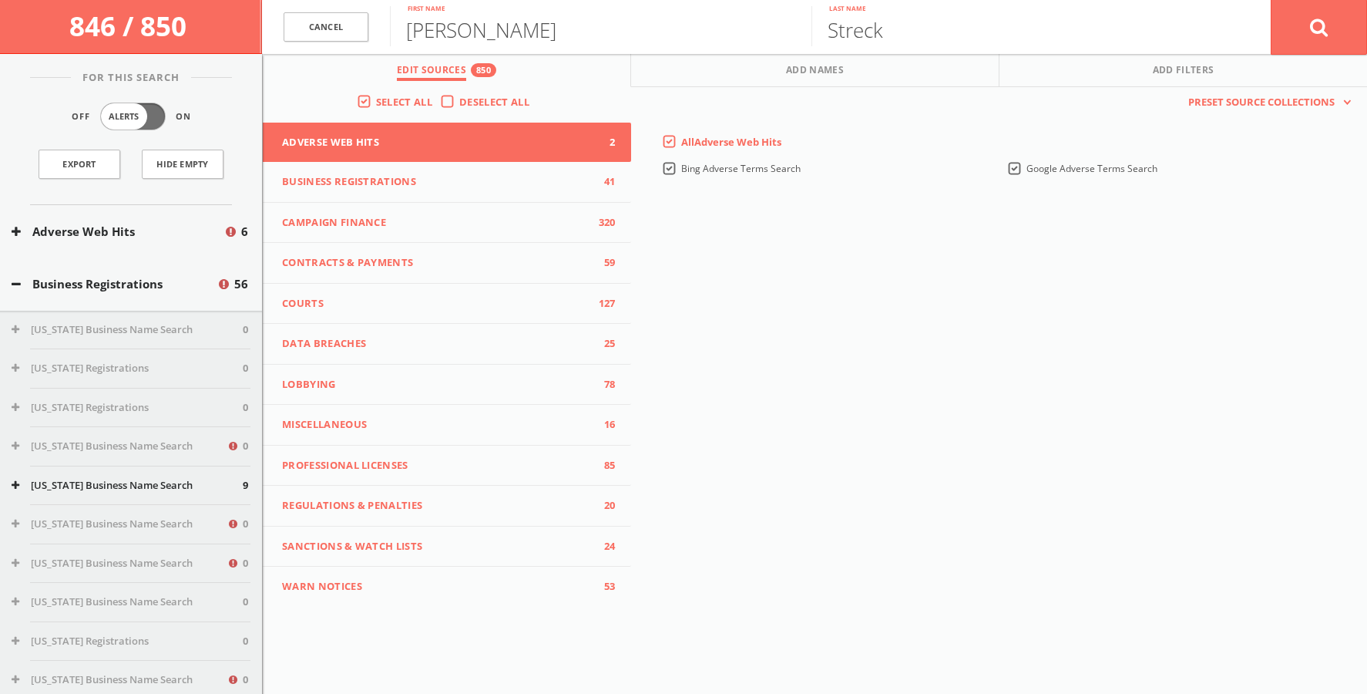
scroll to position [1756, 0]
click at [424, 42] on input "[PERSON_NAME]" at bounding box center [601, 26] width 422 height 40
type input "[PERSON_NAME]esenia"
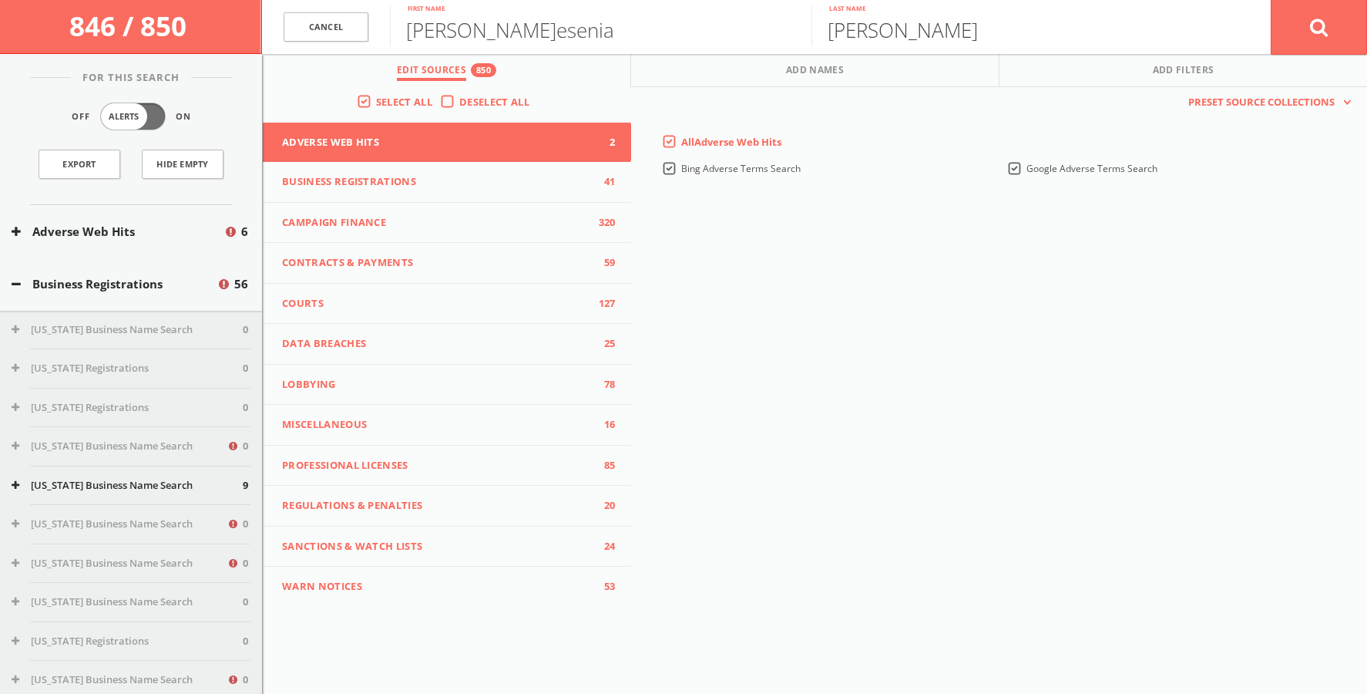
type input "[PERSON_NAME]"
click at [880, 267] on div "This creates a new collection with the currently selected sources. Preset Sourc…" at bounding box center [999, 347] width 736 height 520
click at [807, 92] on div "This creates a new collection with the currently selected sources. Preset Sourc…" at bounding box center [999, 104] width 736 height 35
click at [830, 78] on span "Add Names" at bounding box center [815, 72] width 58 height 18
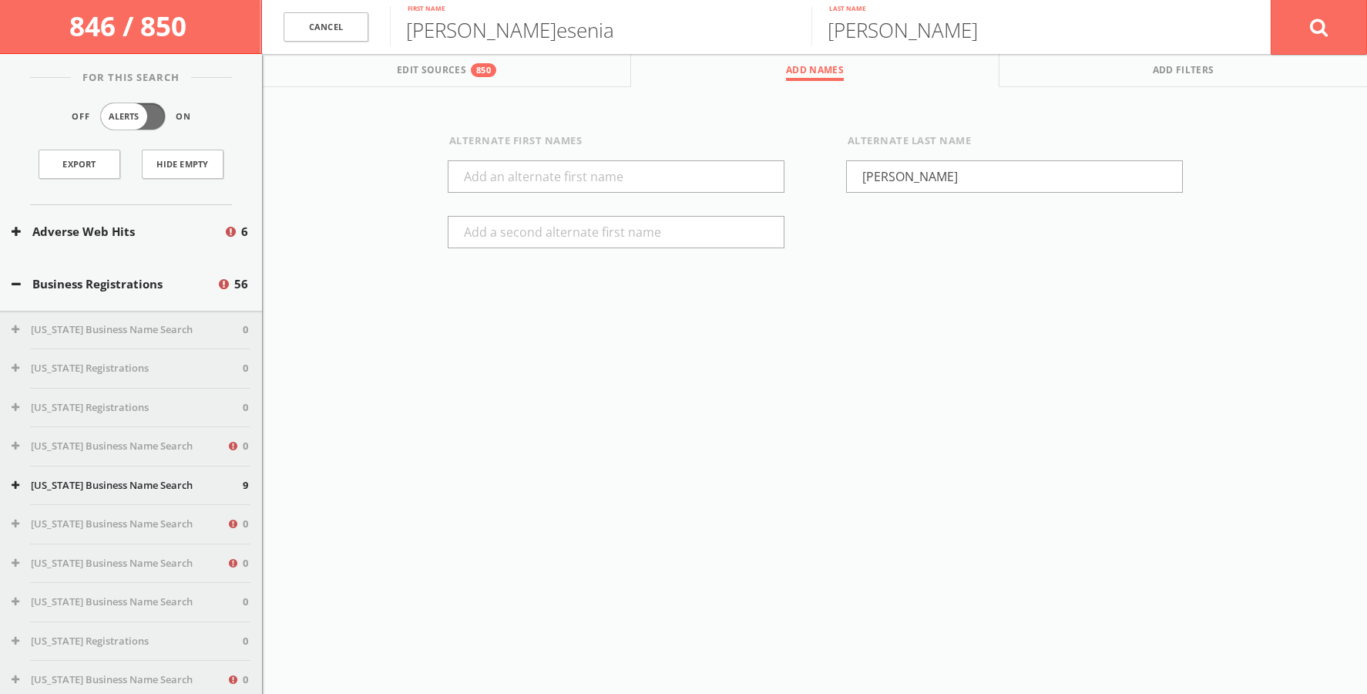
click at [879, 159] on div "Alternate Last[PERSON_NAME]" at bounding box center [1014, 202] width 398 height 138
click at [879, 165] on input "[PERSON_NAME]" at bounding box center [1014, 176] width 337 height 32
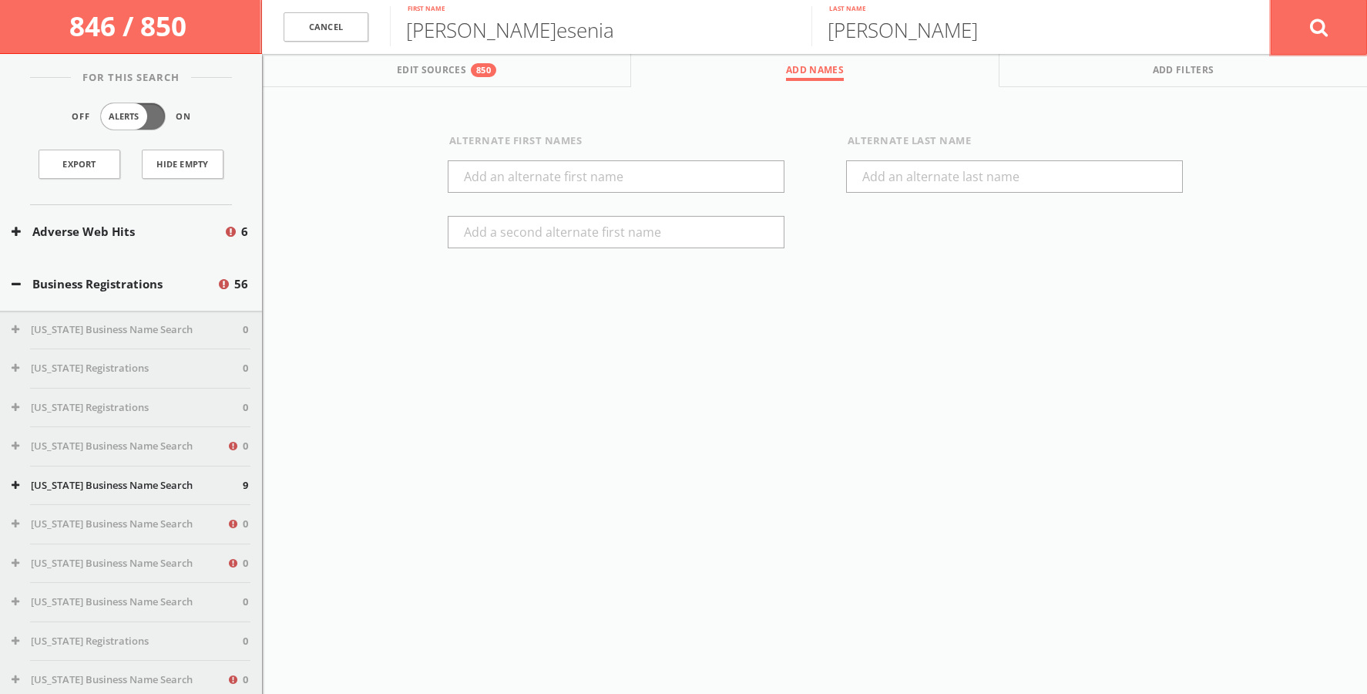
click at [880, 22] on button at bounding box center [1319, 26] width 96 height 55
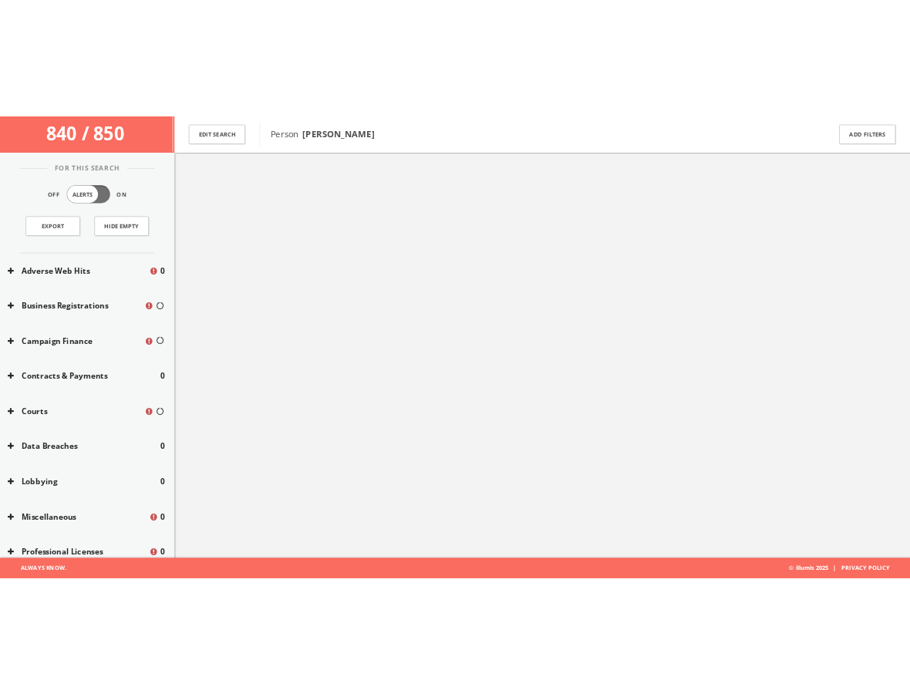
scroll to position [90, 0]
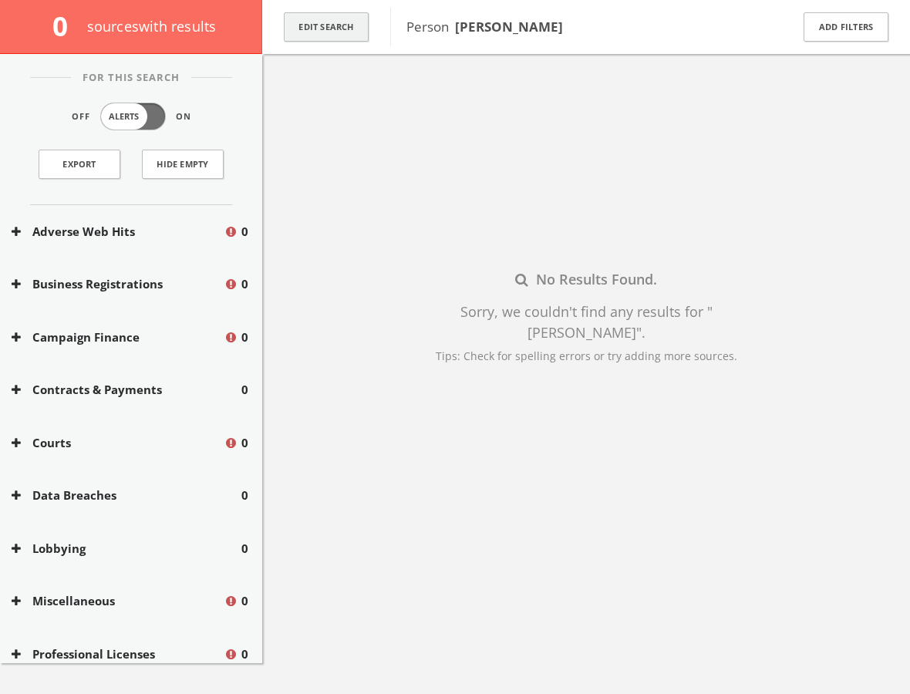
click at [305, 18] on button "Edit Search" at bounding box center [326, 27] width 85 height 30
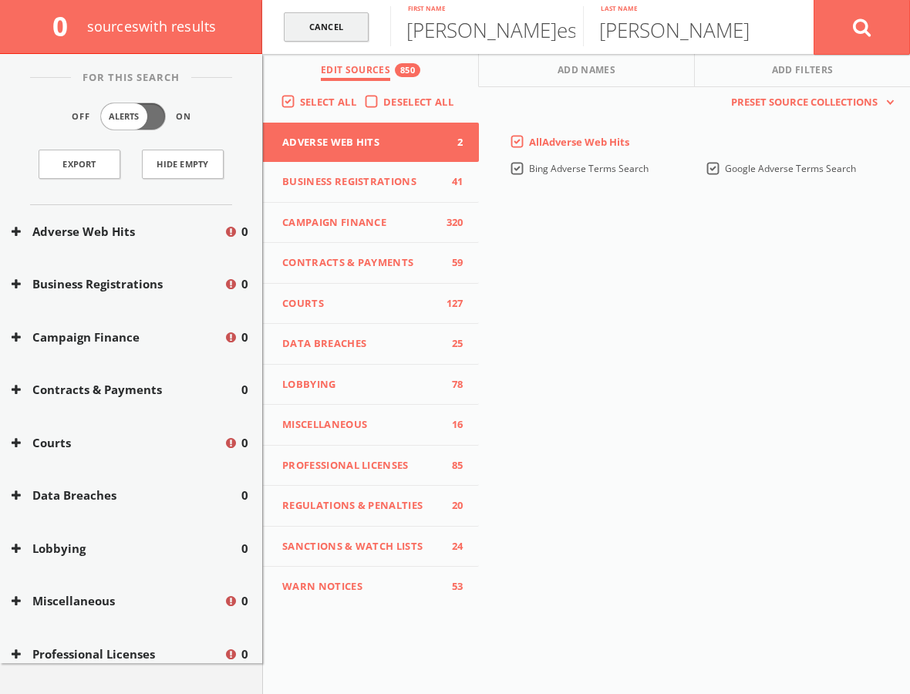
click at [336, 21] on link "Cancel" at bounding box center [326, 27] width 85 height 30
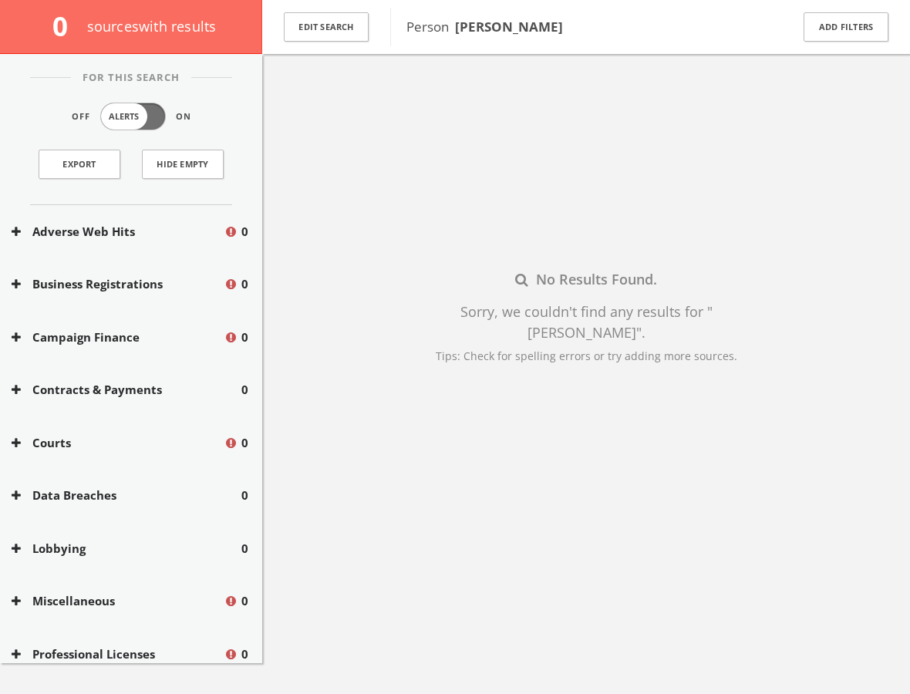
scroll to position [0, 0]
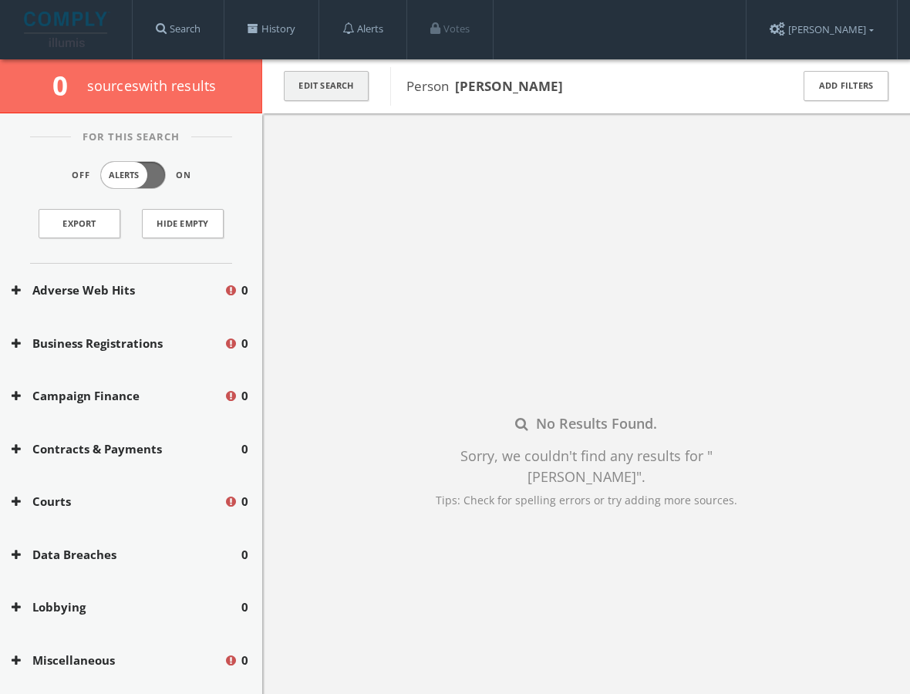
click at [306, 91] on button "Edit Search" at bounding box center [326, 86] width 85 height 30
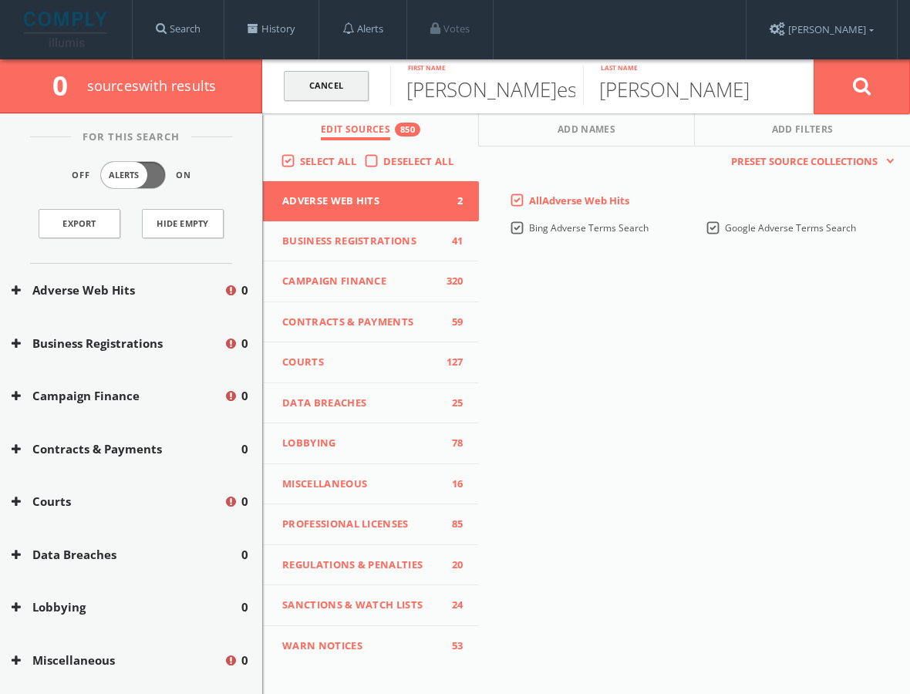
click at [335, 84] on link "Cancel" at bounding box center [326, 86] width 85 height 30
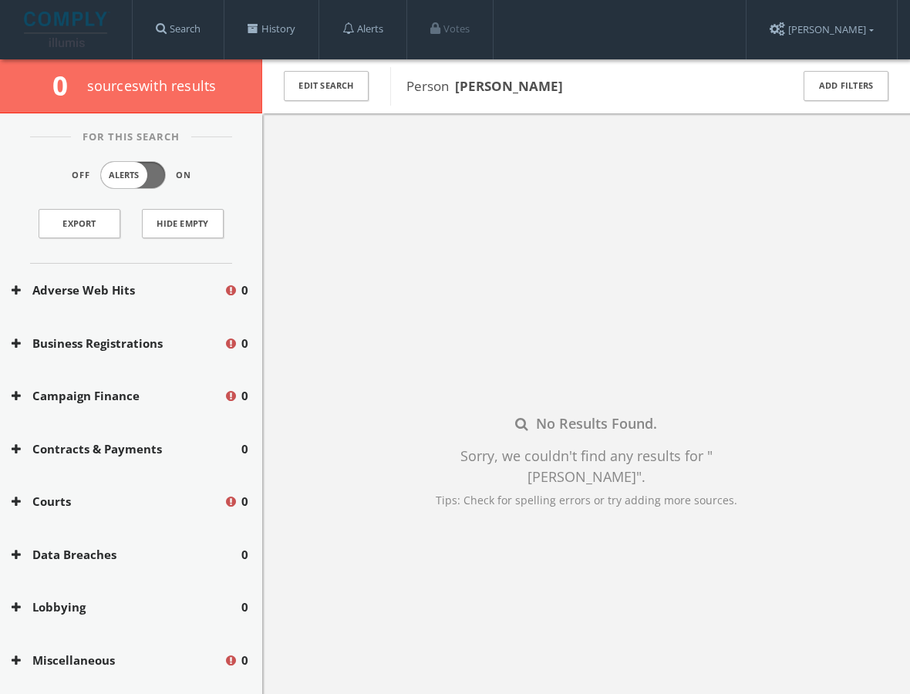
click at [495, 95] on span "Person [PERSON_NAME]" at bounding box center [588, 86] width 364 height 20
click at [313, 73] on button "Edit Search" at bounding box center [326, 86] width 85 height 30
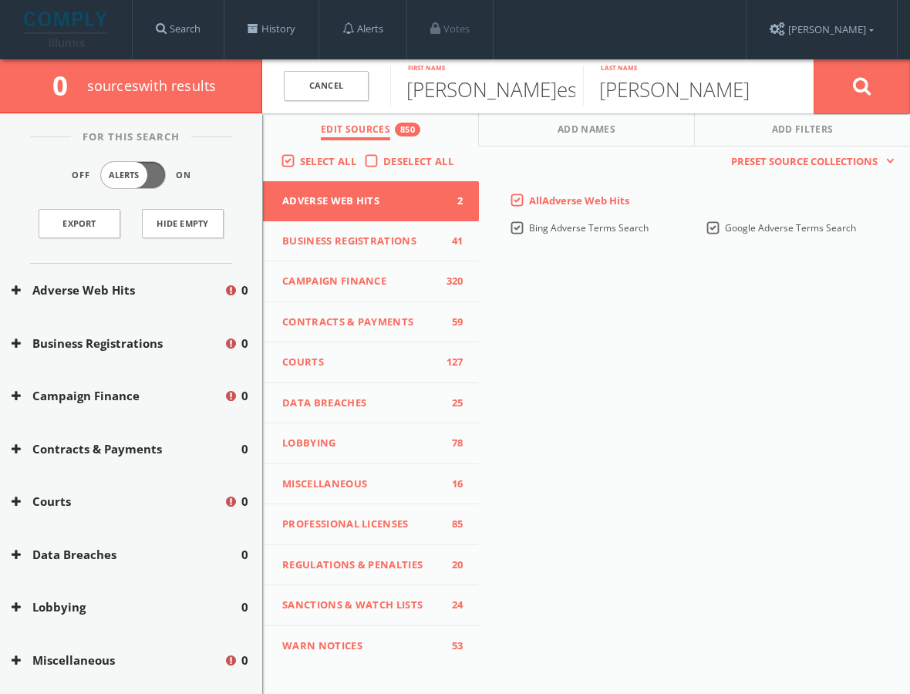
click at [459, 84] on input "[PERSON_NAME]esenia" at bounding box center [486, 86] width 193 height 40
click at [641, 96] on input "[PERSON_NAME]" at bounding box center [679, 86] width 193 height 40
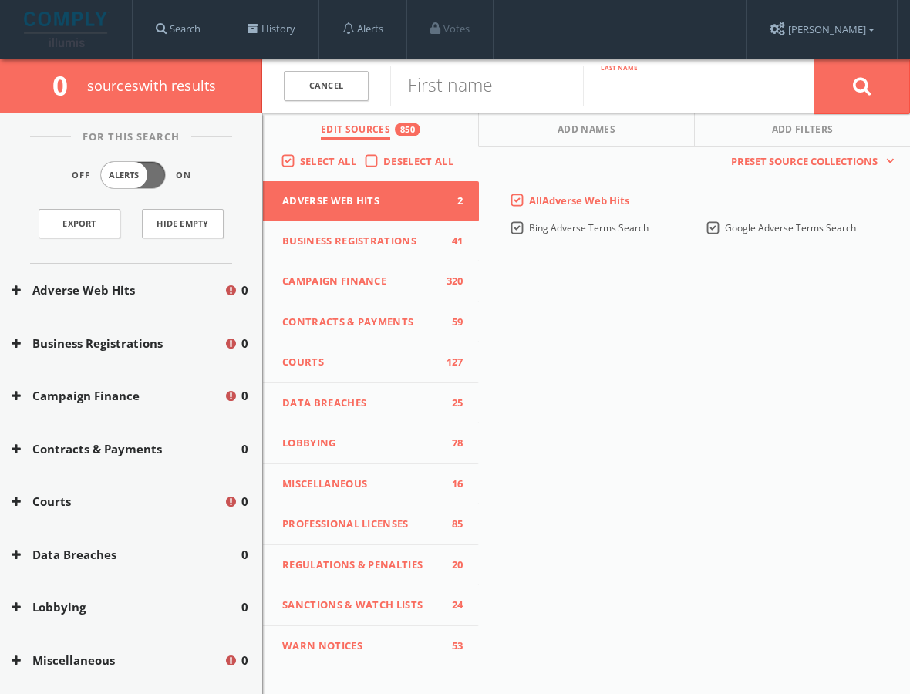
click at [641, 96] on input "text" at bounding box center [679, 86] width 193 height 40
click at [560, 239] on div "Bing Adverse Terms Search" at bounding box center [595, 232] width 173 height 22
click at [172, 35] on link "Search" at bounding box center [178, 29] width 91 height 59
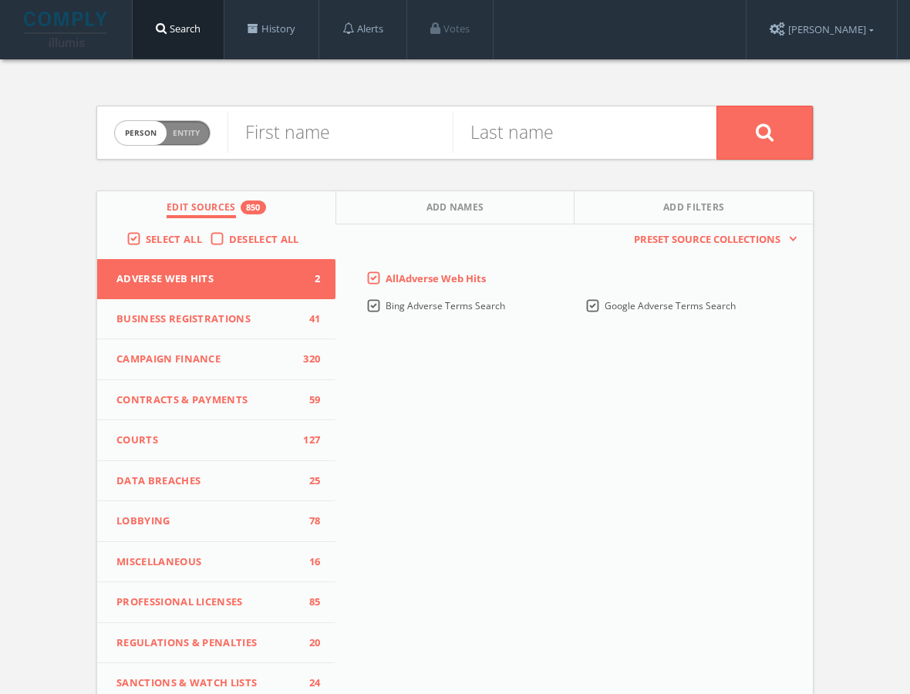
click at [166, 130] on span "Person Entity" at bounding box center [162, 133] width 95 height 24
checkbox input "true"
click at [349, 136] on input "text" at bounding box center [471, 133] width 489 height 40
paste input "Social Outfit Marketing"
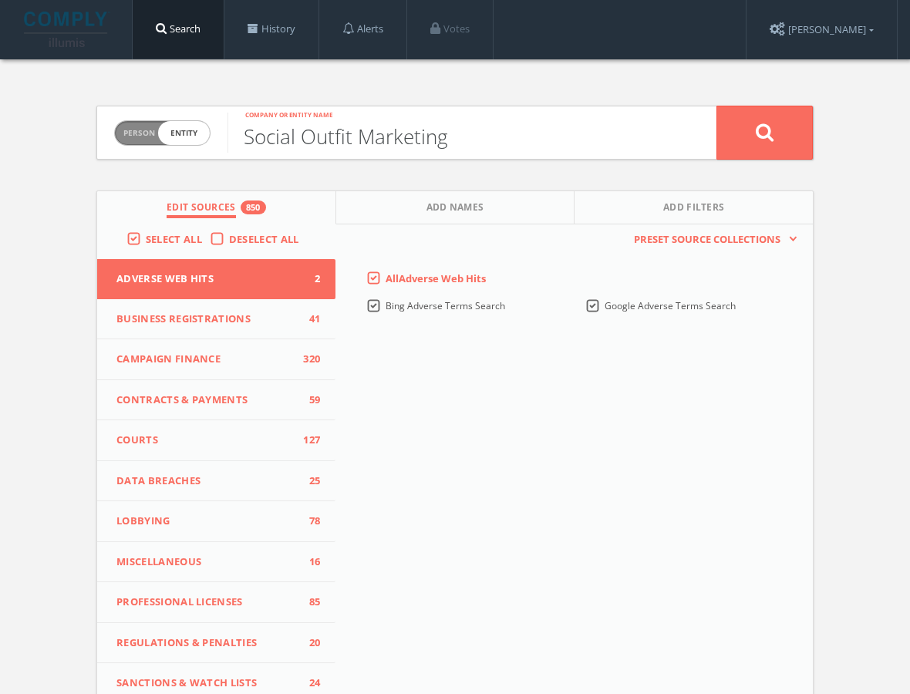
type input "Social Outfit Marketing"
click at [760, 140] on icon at bounding box center [764, 132] width 18 height 19
